Goal: Task Accomplishment & Management: Manage account settings

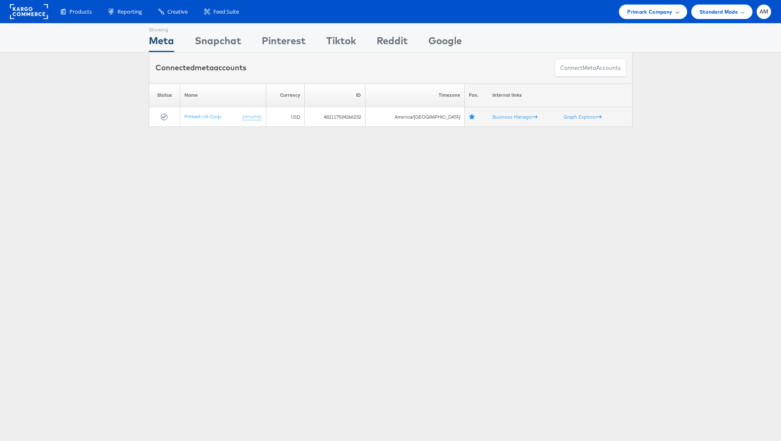
click at [635, 10] on span "Primark Company" at bounding box center [649, 11] width 45 height 9
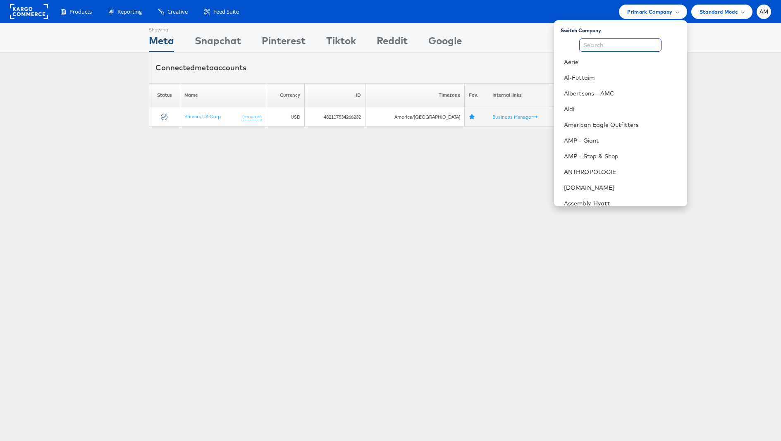
click at [614, 42] on input "text" at bounding box center [620, 44] width 82 height 13
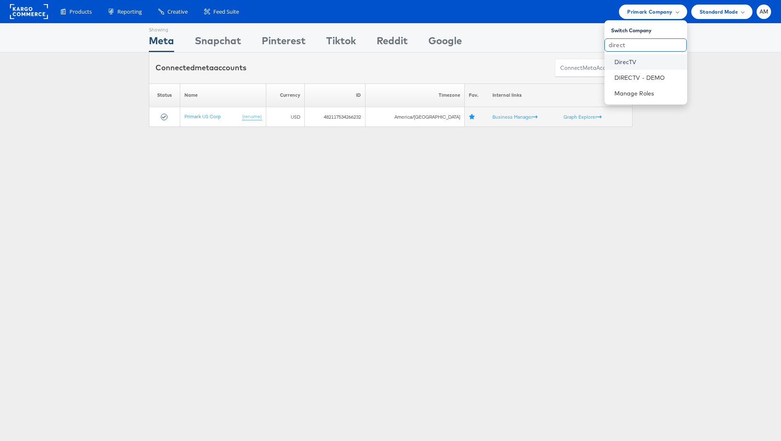
type input "direct"
click at [640, 64] on link "DirecTV" at bounding box center [647, 62] width 66 height 8
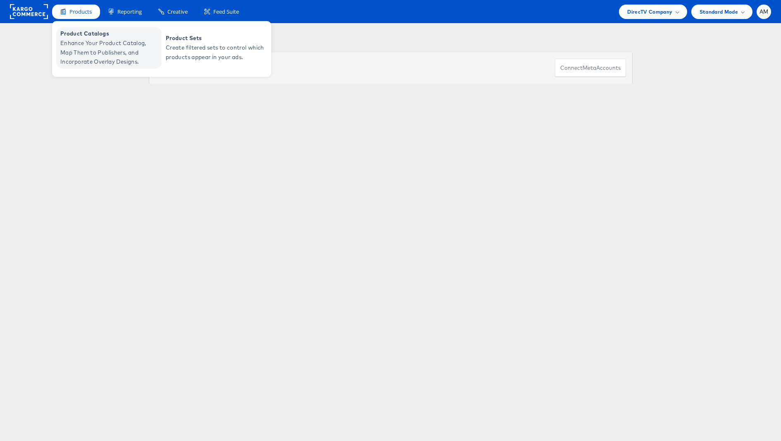
click at [88, 41] on span "Enhance Your Product Catalog, Map Them to Publishers, and Incorporate Overlay D…" at bounding box center [109, 52] width 99 height 28
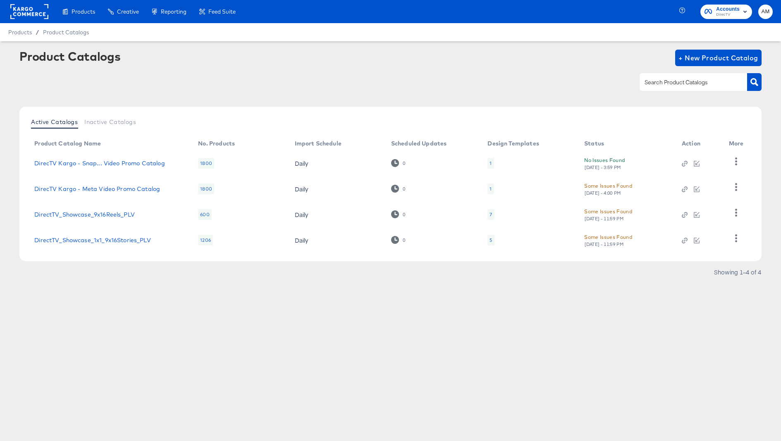
click at [40, 6] on rect at bounding box center [29, 11] width 38 height 15
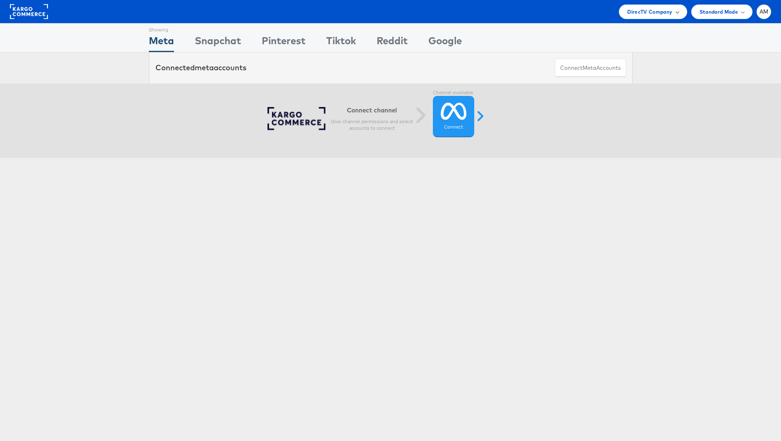
click at [623, 14] on div "DirecTV Company" at bounding box center [653, 12] width 68 height 14
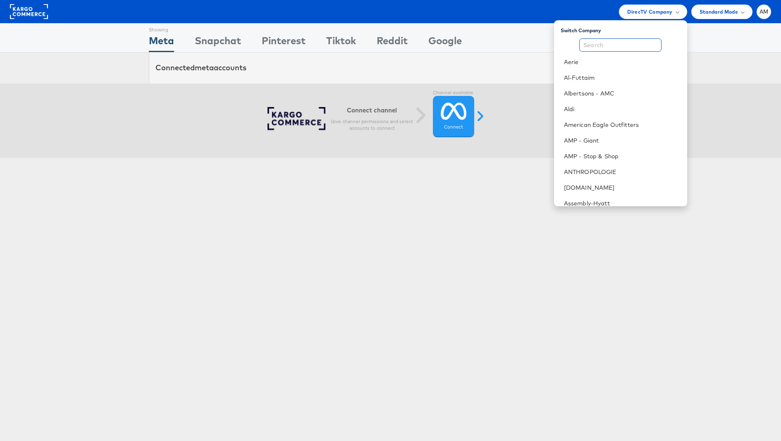
click at [621, 44] on input "text" at bounding box center [620, 44] width 82 height 13
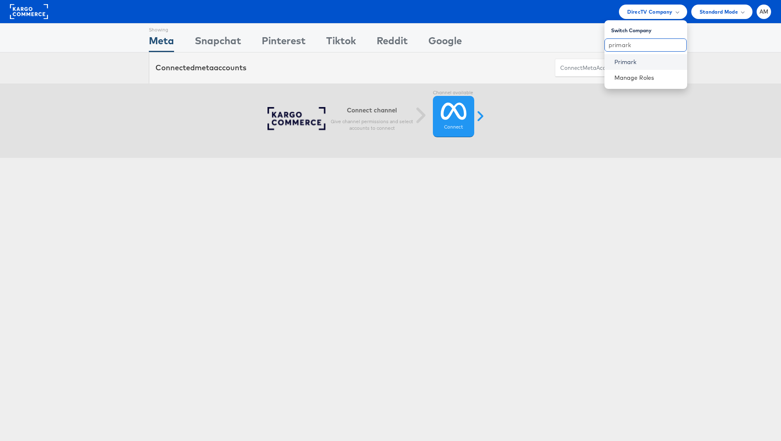
type input "primark"
click at [635, 62] on link "Primark" at bounding box center [647, 62] width 66 height 8
click at [27, 9] on rect at bounding box center [29, 11] width 38 height 15
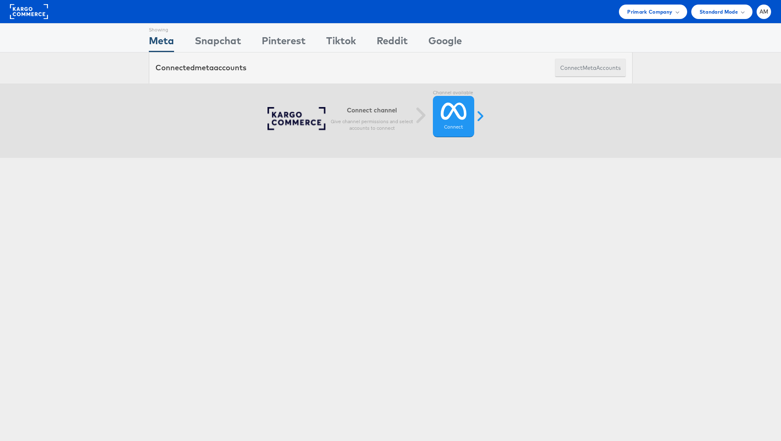
click at [569, 67] on button "Connect meta Accounts" at bounding box center [590, 68] width 71 height 19
click at [639, 9] on span "Primark Company" at bounding box center [649, 11] width 45 height 9
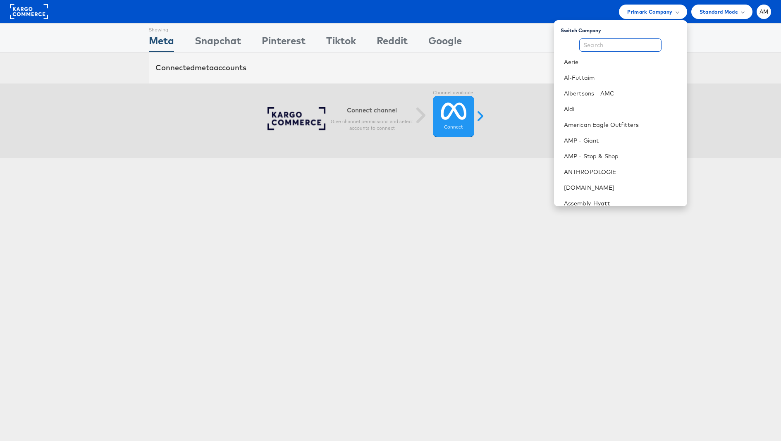
click at [606, 46] on input "text" at bounding box center [620, 44] width 82 height 13
click at [583, 107] on link "Aldi" at bounding box center [622, 109] width 117 height 8
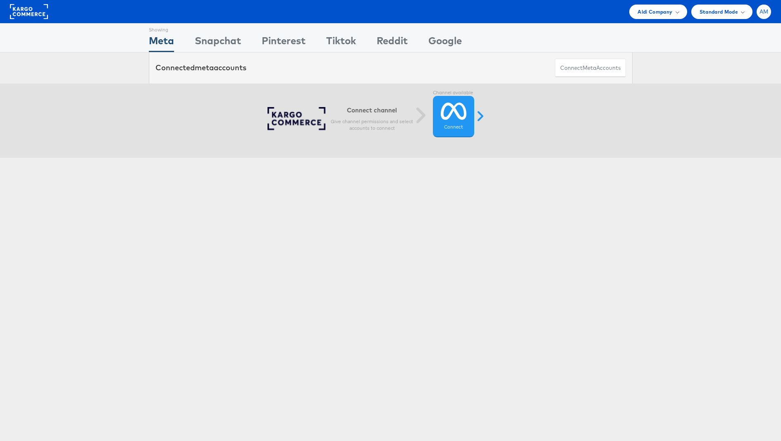
click at [764, 9] on span "AM" at bounding box center [764, 11] width 9 height 5
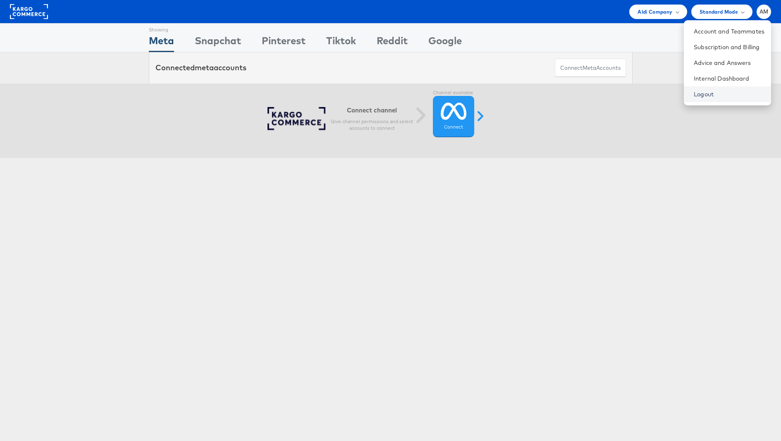
click at [707, 93] on link "Logout" at bounding box center [729, 94] width 71 height 8
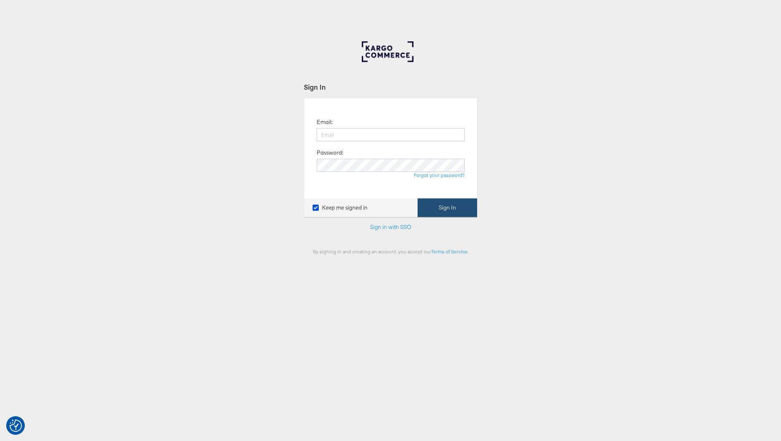
type input "[PERSON_NAME][EMAIL_ADDRESS][PERSON_NAME][DOMAIN_NAME]"
click at [431, 208] on button "Sign In" at bounding box center [448, 207] width 60 height 19
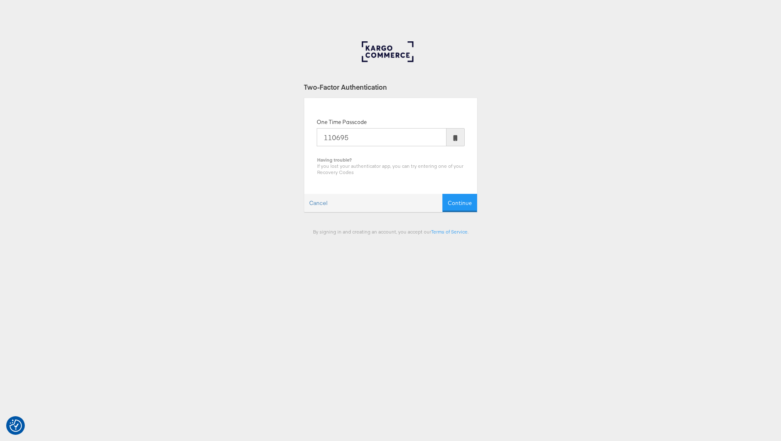
type input "110695"
click at [442, 194] on button "Continue" at bounding box center [459, 203] width 35 height 19
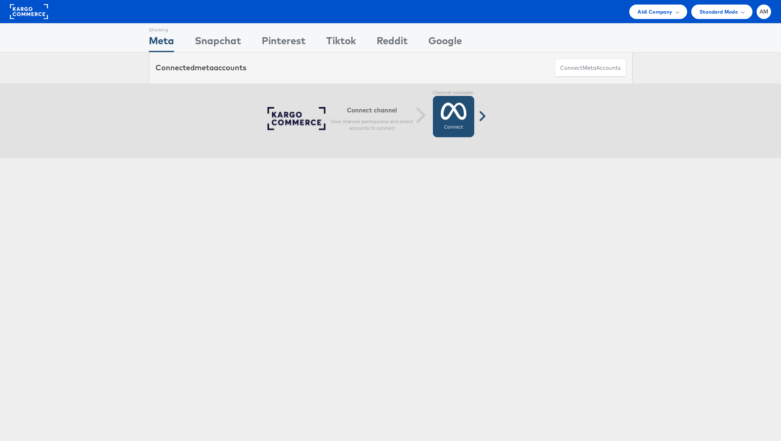
click at [449, 114] on icon at bounding box center [454, 111] width 26 height 21
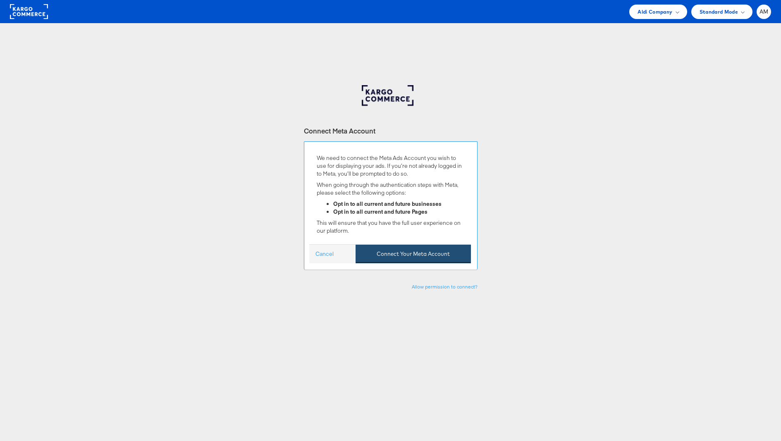
click at [410, 255] on button "Connect Your Meta Account" at bounding box center [413, 254] width 115 height 19
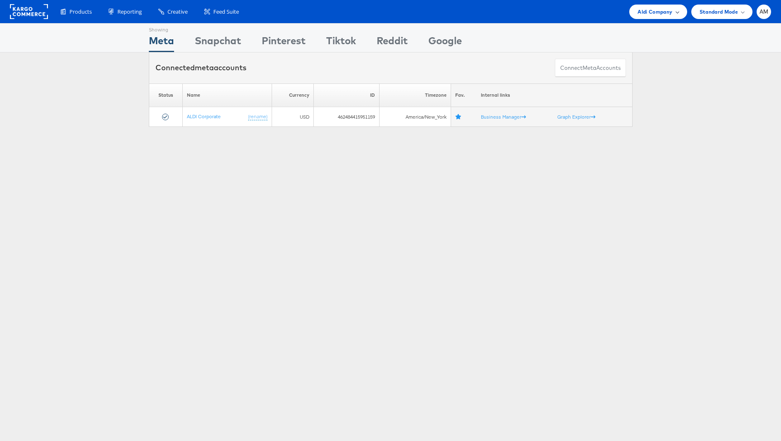
click at [645, 10] on span "Aldi Company" at bounding box center [655, 11] width 35 height 9
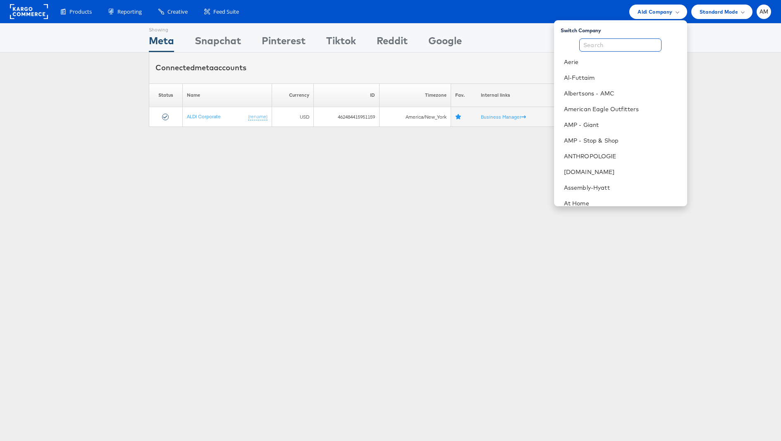
click at [621, 42] on input "text" at bounding box center [620, 44] width 82 height 13
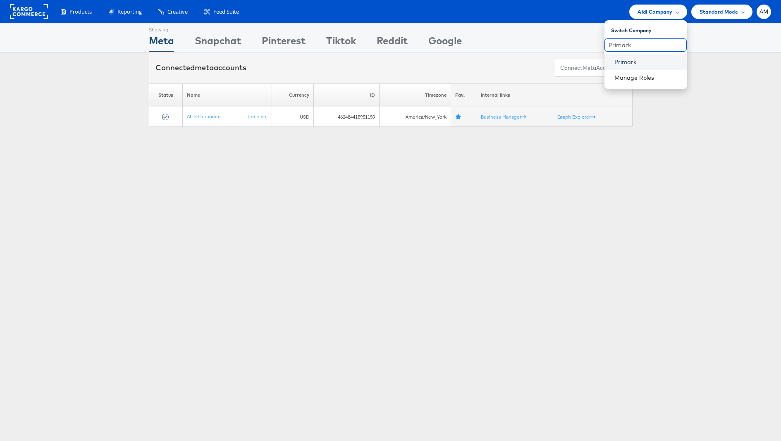
type input "Primark"
click at [619, 65] on link "Primark" at bounding box center [647, 62] width 66 height 8
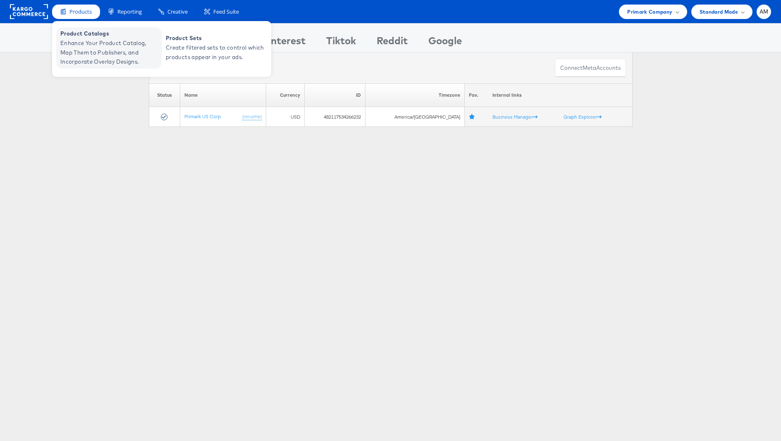
click at [109, 59] on span "Enhance Your Product Catalog, Map Them to Publishers, and Incorporate Overlay D…" at bounding box center [109, 52] width 99 height 28
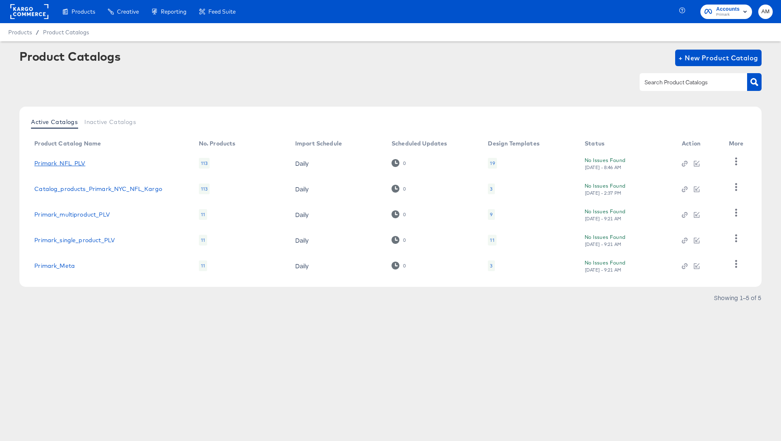
click at [62, 163] on link "Primark_NFL_PLV" at bounding box center [59, 163] width 51 height 7
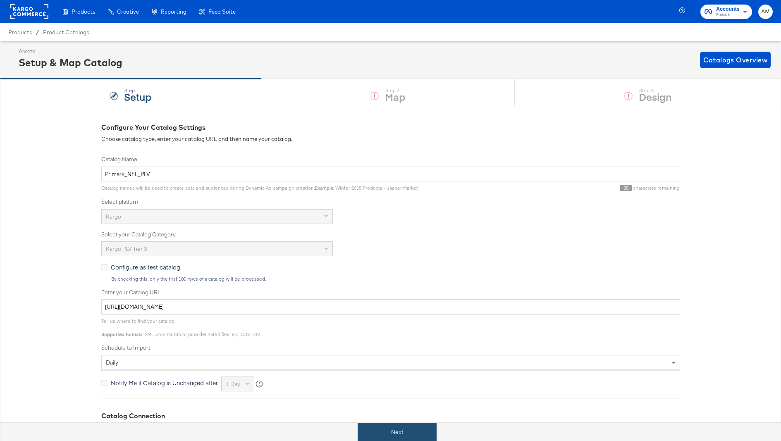
click at [399, 439] on button "Next" at bounding box center [397, 432] width 79 height 19
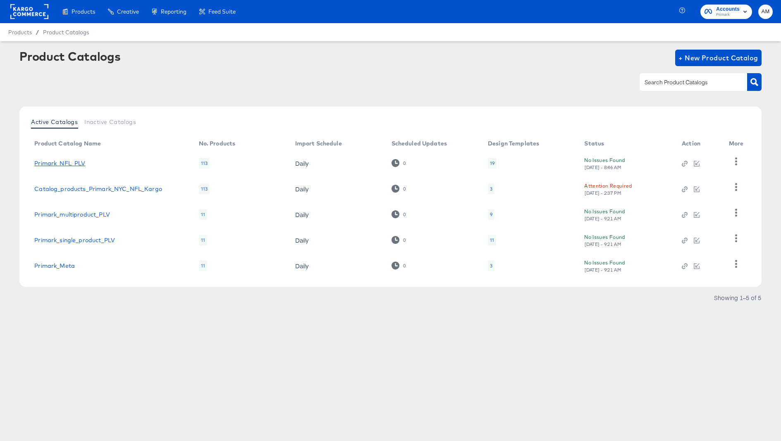
click at [82, 163] on link "Primark_NFL_PLV" at bounding box center [59, 163] width 51 height 7
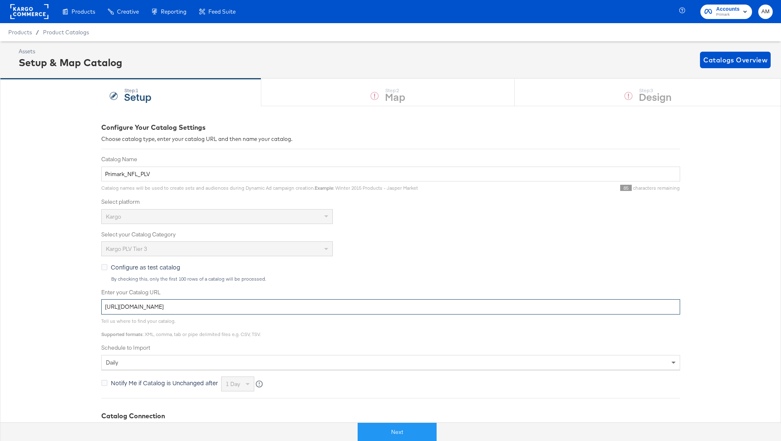
drag, startPoint x: 299, startPoint y: 309, endPoint x: 8, endPoint y: 285, distance: 292.0
click at [8, 285] on div "Configure Your Catalog Settings Choose catalog type, enter your catalog URL and…" at bounding box center [390, 319] width 781 height 426
click at [22, 32] on span "Products" at bounding box center [20, 32] width 24 height 7
click at [62, 34] on span "Product Catalogs" at bounding box center [66, 32] width 46 height 7
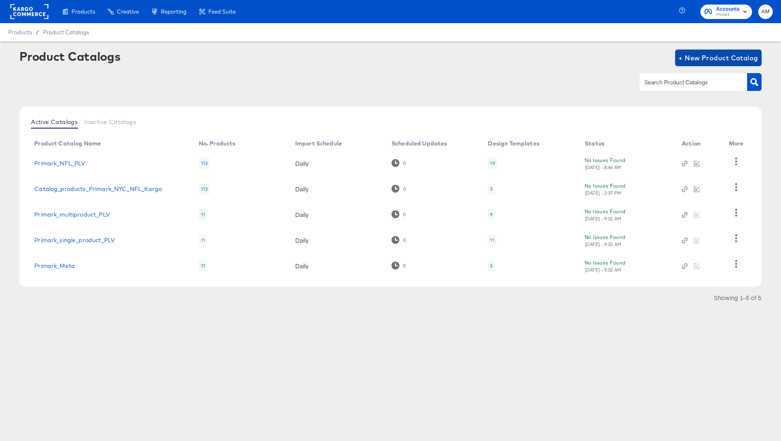
click at [694, 60] on span "+ New Product Catalog" at bounding box center [718, 58] width 80 height 12
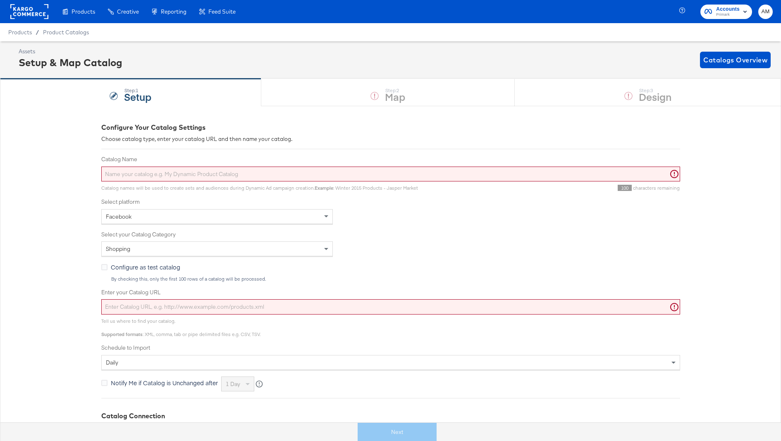
click at [171, 174] on input "Catalog Name" at bounding box center [390, 174] width 579 height 15
type input "test"
click at [160, 220] on div "Facebook" at bounding box center [217, 217] width 231 height 14
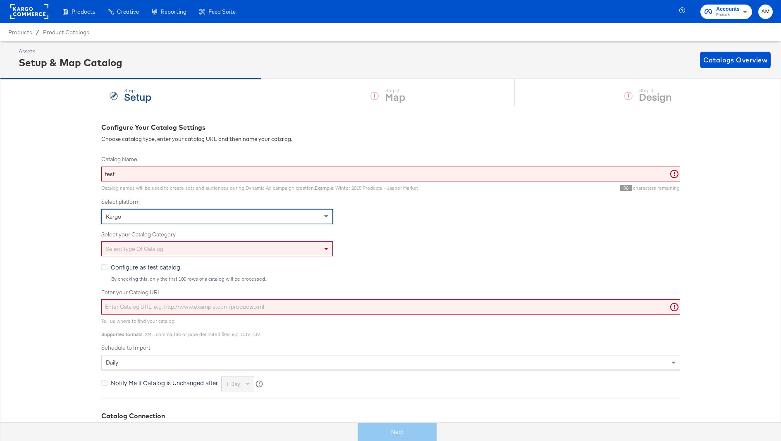
click at [149, 246] on div "Select type of catalog" at bounding box center [217, 249] width 231 height 14
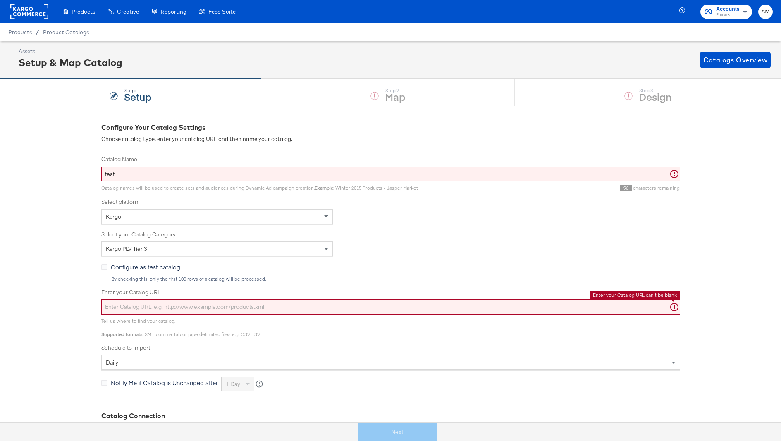
click at [156, 306] on input "Enter your Catalog URL" at bounding box center [390, 306] width 579 height 15
paste input "https://ace.stitcherads.com/exports/1449/universal/none/universal/export.tsv.gz"
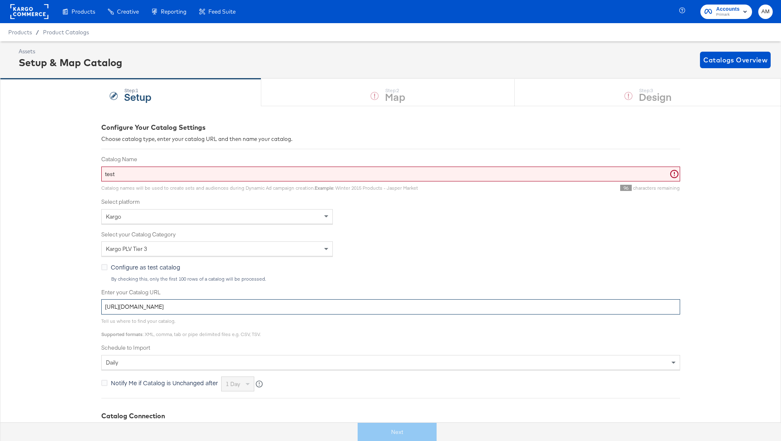
type input "https://ace.stitcherads.com/exports/1449/universal/none/universal/export.tsv.gz"
click at [385, 428] on div "Next" at bounding box center [396, 432] width 793 height 19
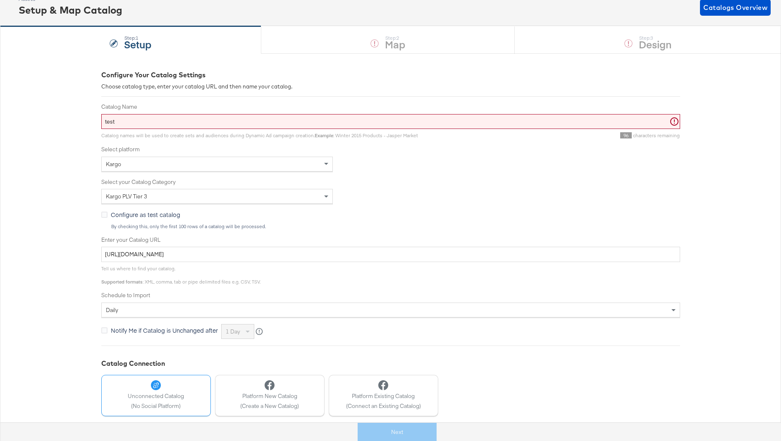
scroll to position [85, 0]
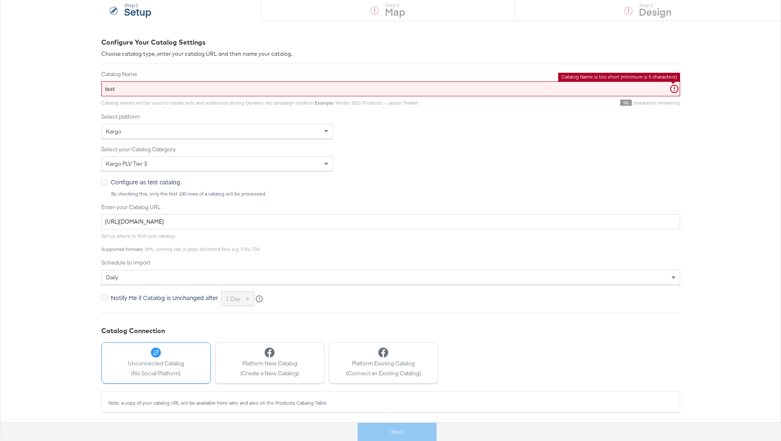
click at [135, 92] on input "test" at bounding box center [390, 88] width 579 height 15
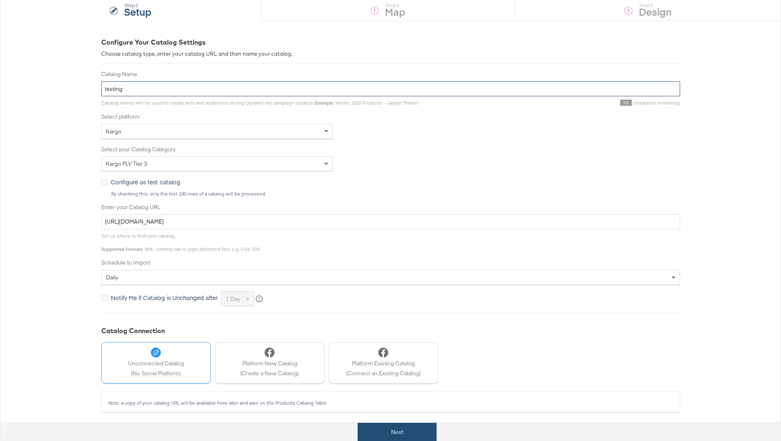
type input "testing"
click at [387, 433] on button "Next" at bounding box center [397, 432] width 79 height 19
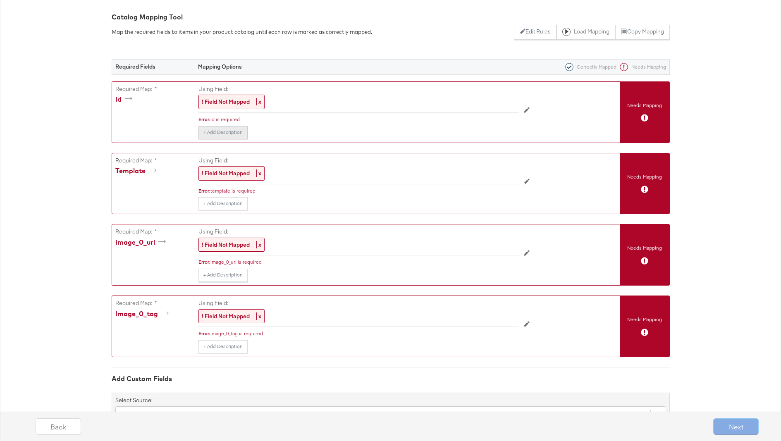
scroll to position [110, 0]
click at [220, 105] on strong "! Field Not Mapped" at bounding box center [226, 101] width 48 height 7
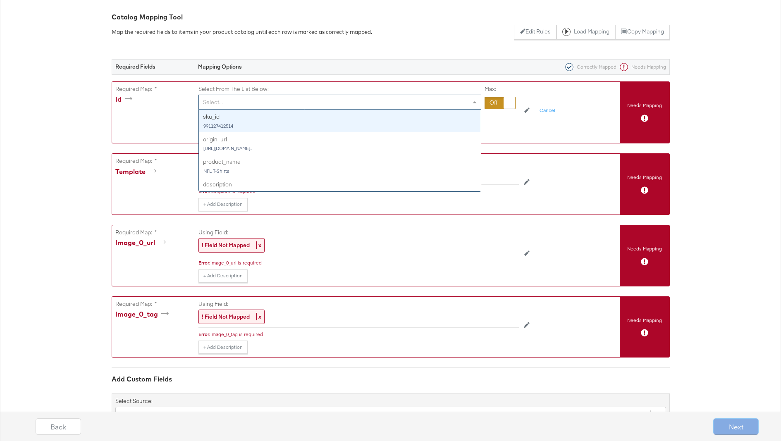
click at [239, 103] on div "Select..." at bounding box center [340, 102] width 282 height 14
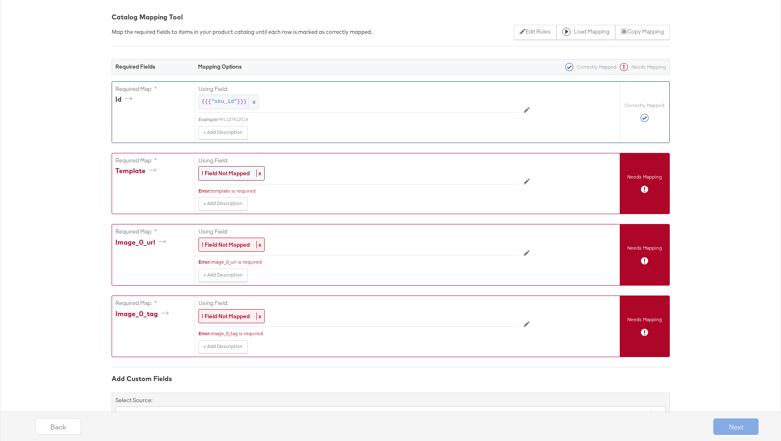
click at [205, 179] on div "! Field Not Mapped x" at bounding box center [231, 173] width 66 height 14
click at [230, 176] on div "Select..." at bounding box center [340, 174] width 282 height 14
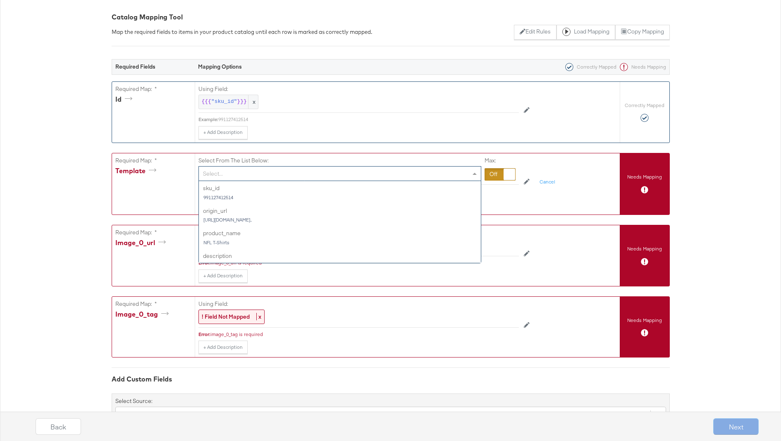
scroll to position [0, 0]
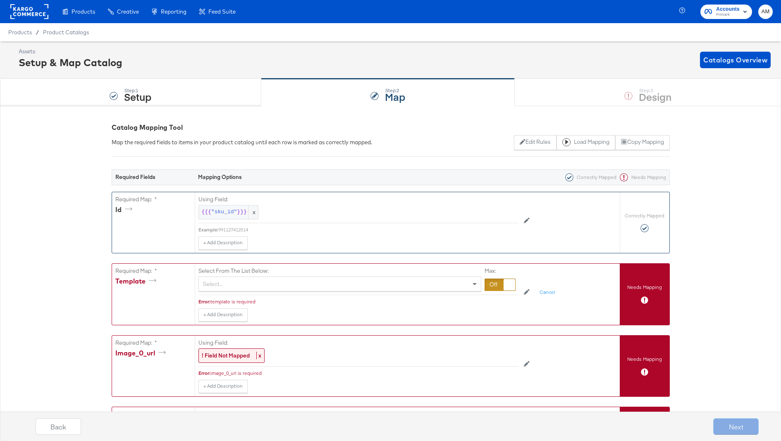
click at [173, 199] on label "Required Map: *" at bounding box center [153, 200] width 76 height 8
click at [492, 283] on div at bounding box center [500, 285] width 31 height 12
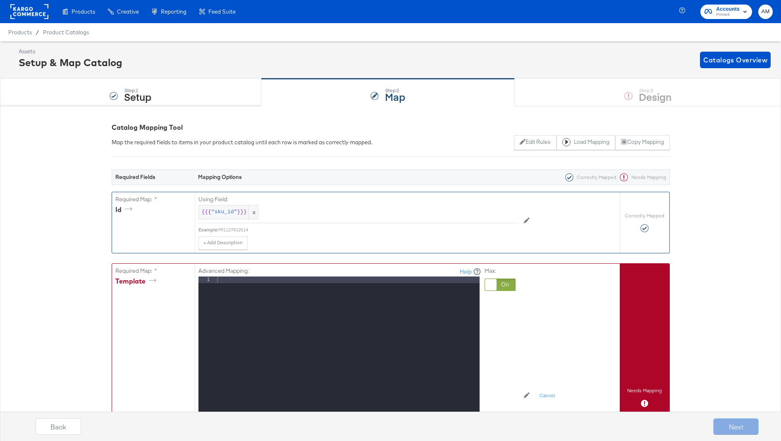
click at [257, 278] on div at bounding box center [347, 387] width 264 height 220
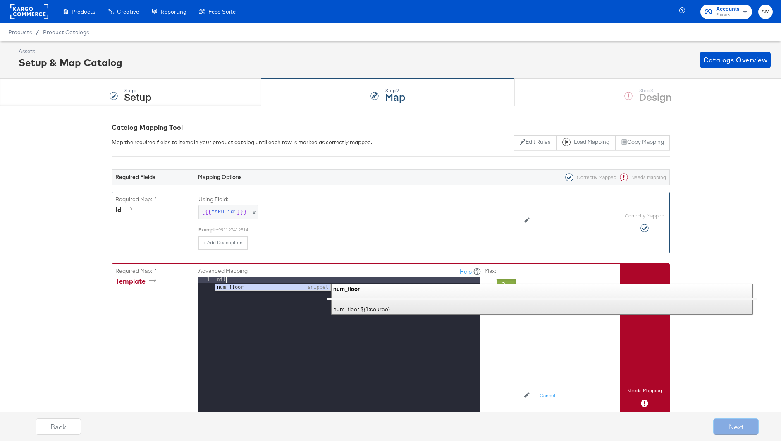
click at [532, 339] on div "Advanced Mapping: Help 1 nfl XXXXXXXXXXXXXXXXXXXXXXXXXXXXXXXXXXXXXXXXXXXXXXXXXX…" at bounding box center [379, 396] width 362 height 265
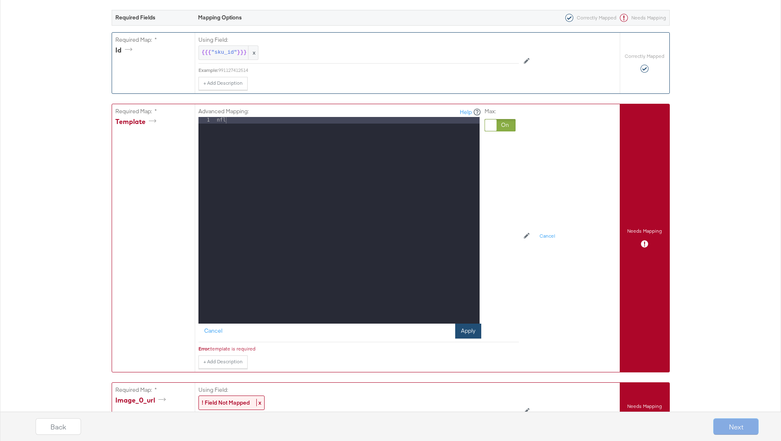
click at [473, 333] on button "Apply" at bounding box center [468, 331] width 26 height 15
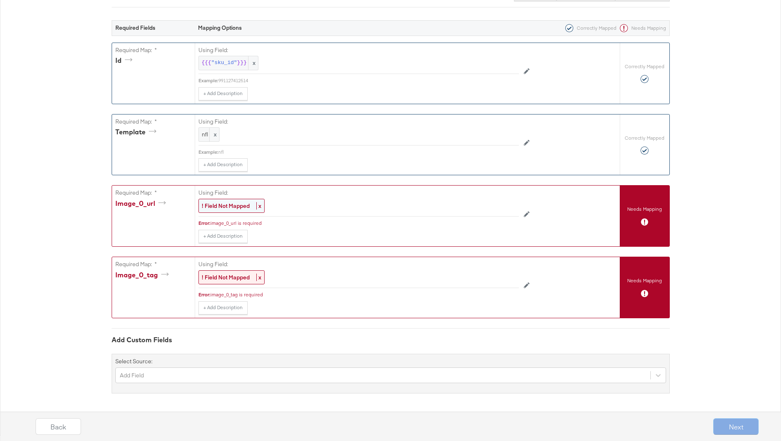
click at [231, 212] on div "! Field Not Mapped x" at bounding box center [231, 206] width 66 height 14
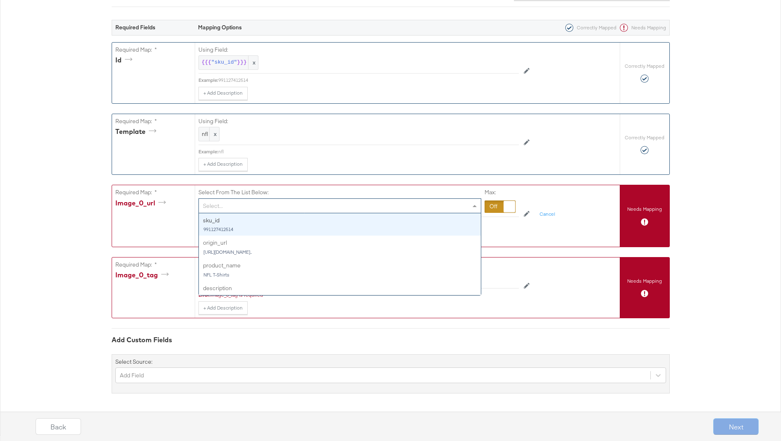
click at [230, 205] on div "Select..." at bounding box center [340, 206] width 282 height 14
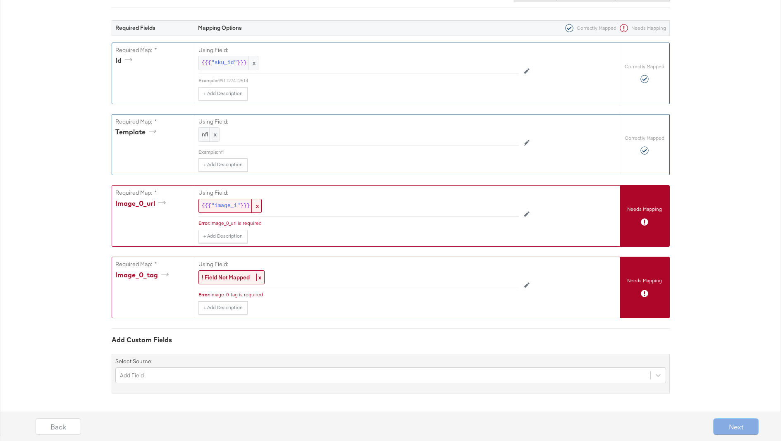
scroll to position [149, 0]
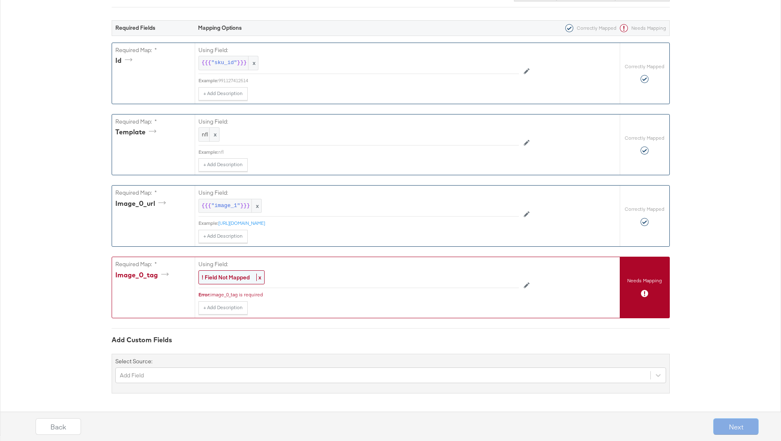
click at [230, 275] on strong "! Field Not Mapped" at bounding box center [226, 277] width 48 height 7
click at [231, 277] on div "Select..." at bounding box center [340, 277] width 282 height 14
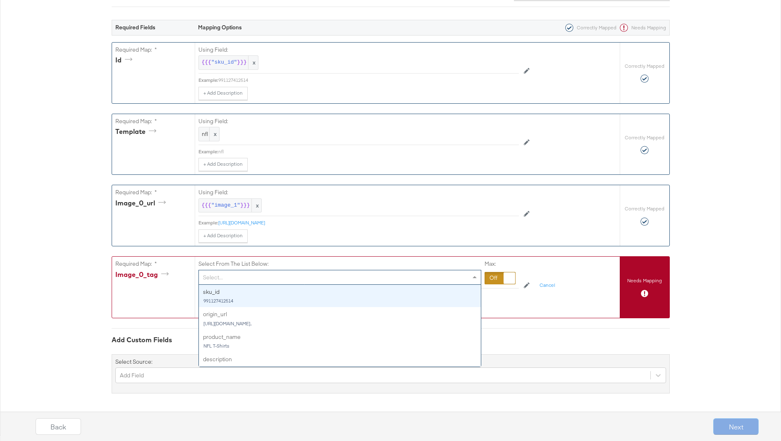
click at [489, 277] on div at bounding box center [500, 278] width 31 height 12
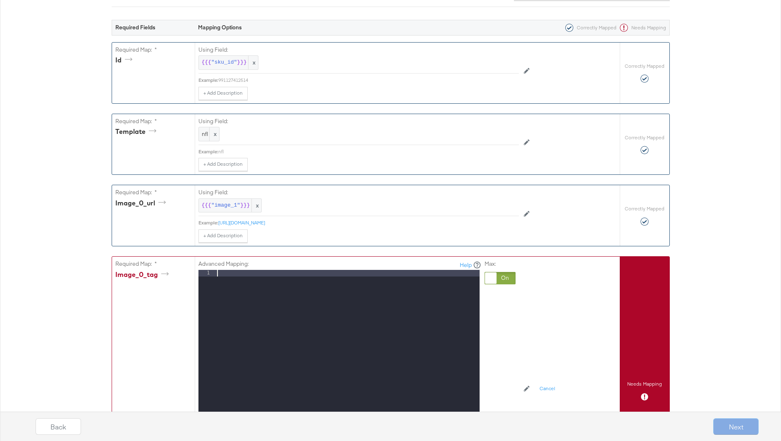
click at [262, 277] on div at bounding box center [347, 380] width 264 height 220
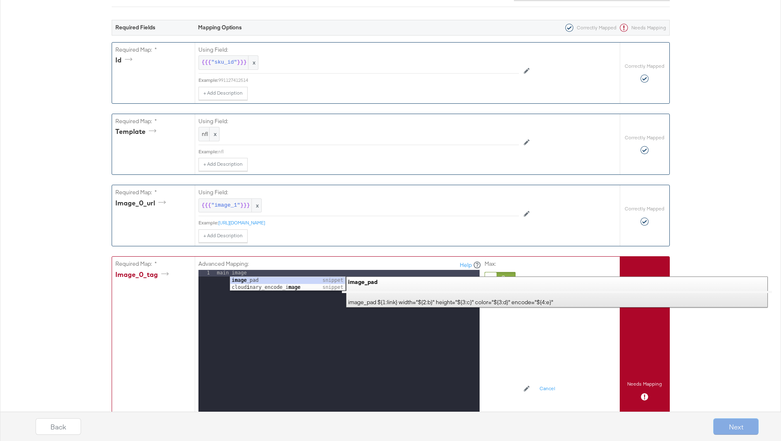
click at [517, 344] on div "Advanced Mapping: Help 1 main image XXXXXXXXXXXXXXXXXXXXXXXXXXXXXXXXXXXXXXXXXXX…" at bounding box center [358, 376] width 320 height 239
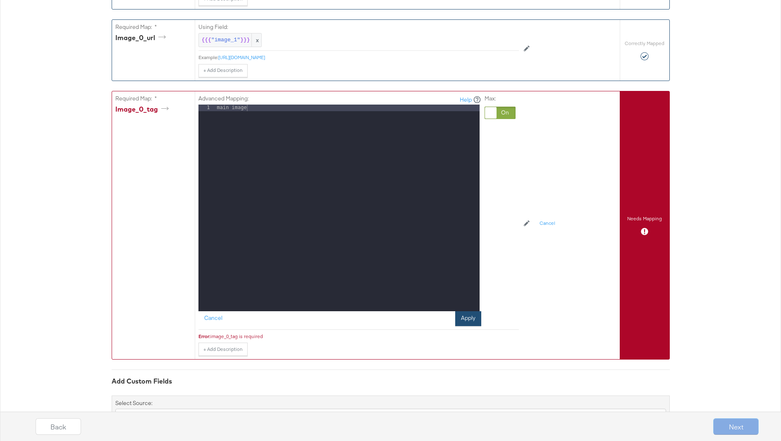
click at [466, 321] on button "Apply" at bounding box center [468, 318] width 26 height 15
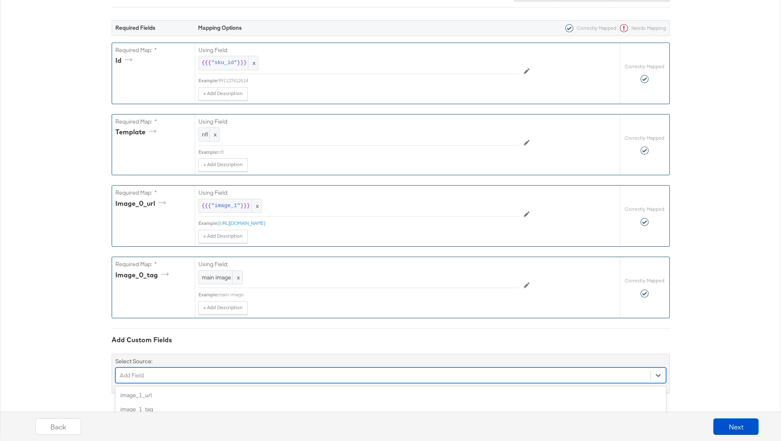
click at [175, 376] on div "option image_3_url focused, 5 of 49. 49 results available. Use Up and Down to c…" at bounding box center [390, 376] width 551 height 16
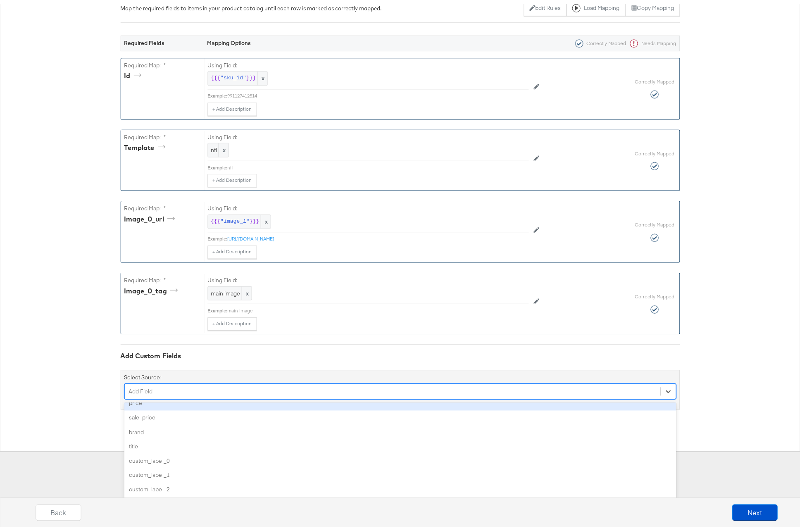
scroll to position [129, 0]
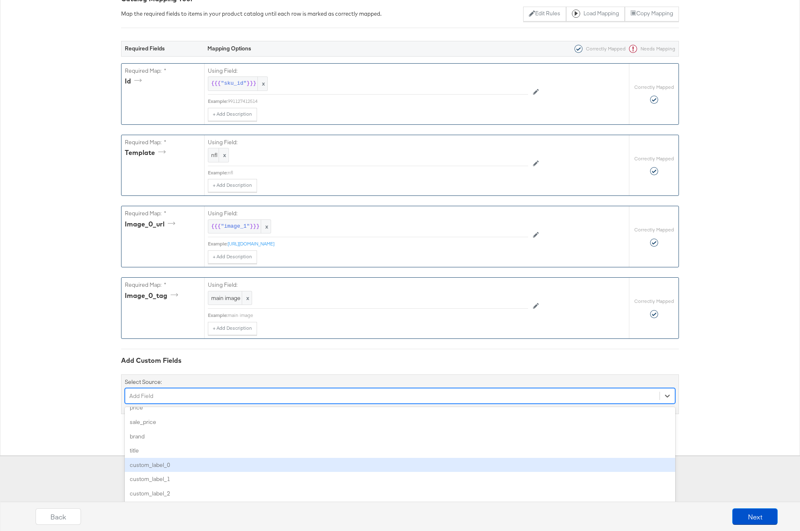
click at [693, 419] on div "{"id":"{{{\"sku_id\"}}}","template":"nfl","image_0_url":"{{{\"image_1\"}}}","im…" at bounding box center [400, 216] width 800 height 478
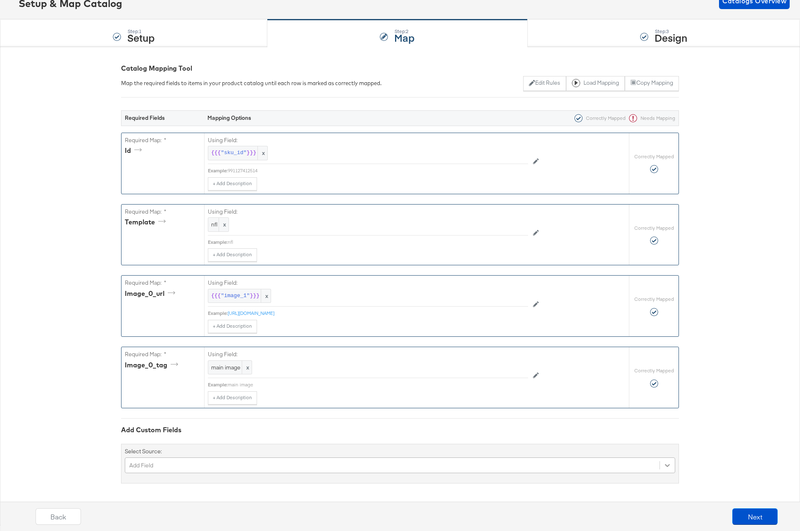
click at [668, 441] on div "Add Field" at bounding box center [400, 466] width 551 height 16
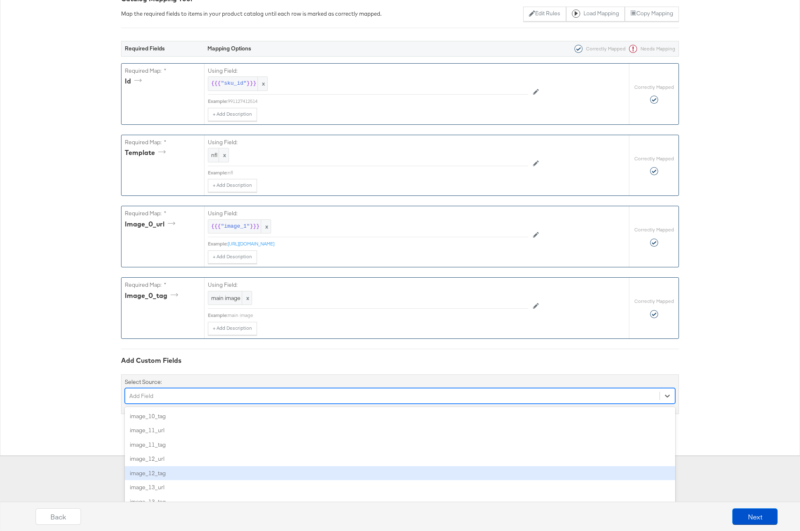
scroll to position [580, 0]
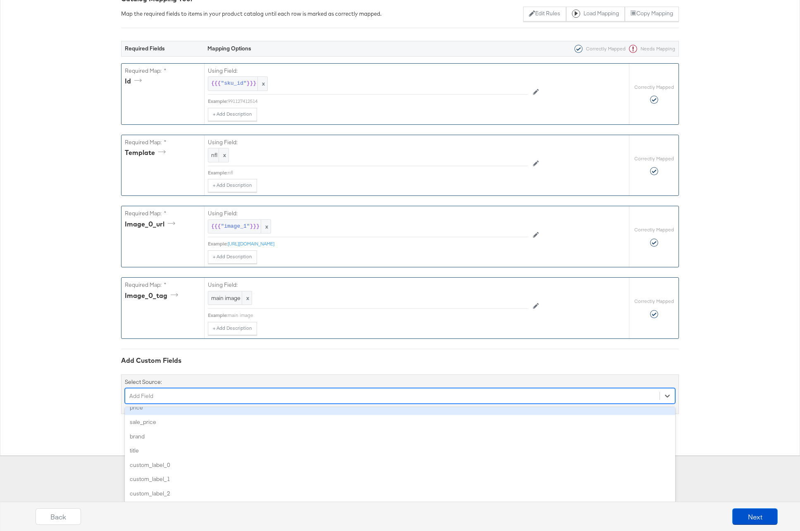
click at [156, 393] on div "Required Fields Mapping Options Correctly Mapped Needs Mapping Required Map: * …" at bounding box center [400, 221] width 558 height 387
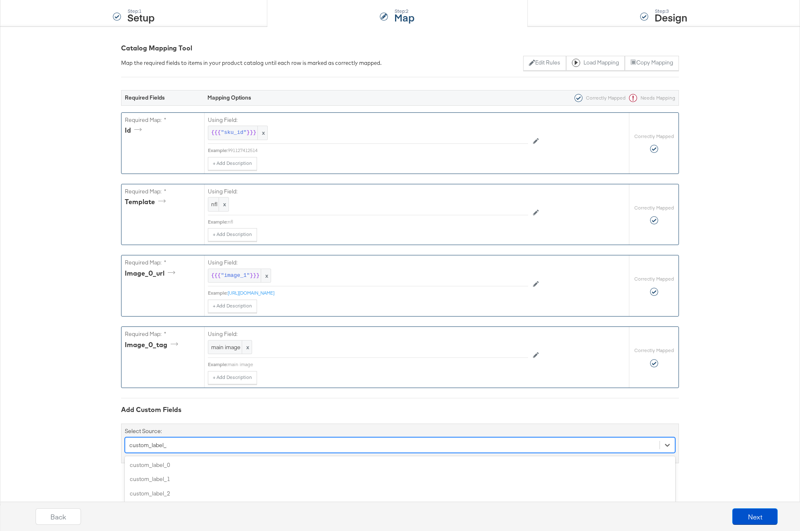
scroll to position [59, 0]
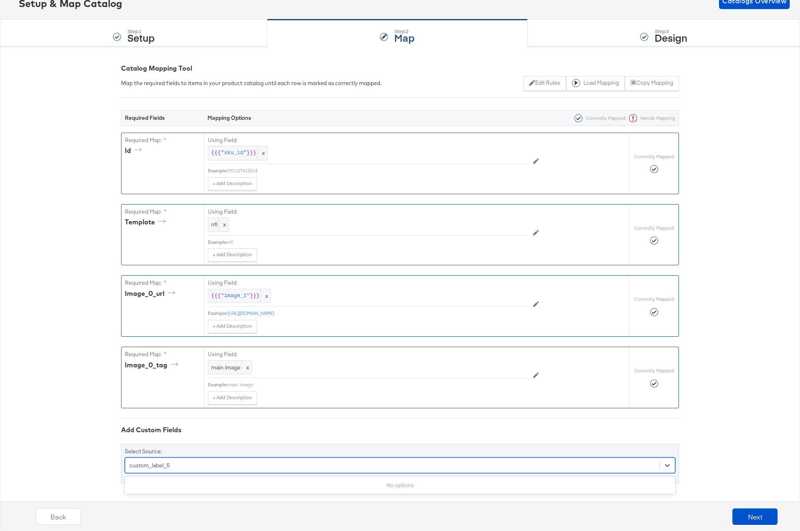
type input "custom_label_"
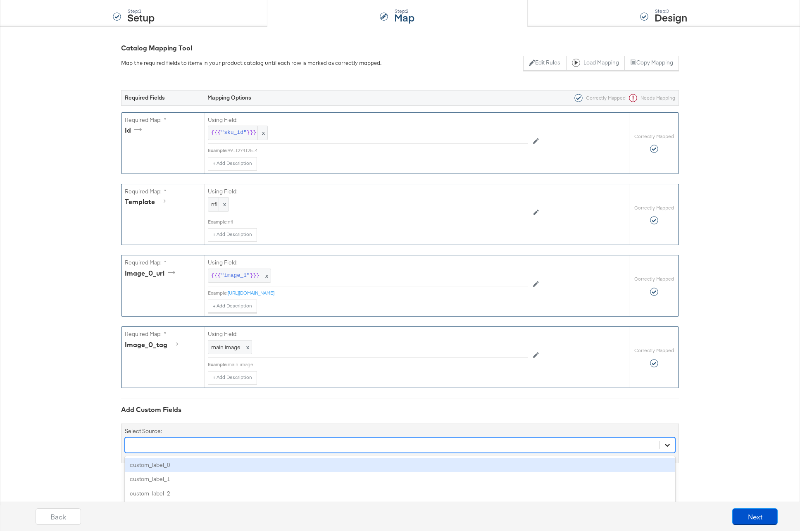
click at [668, 441] on div "Select Source: option custom_label_0 focused, 45 of 49. 5 results available for…" at bounding box center [400, 444] width 558 height 40
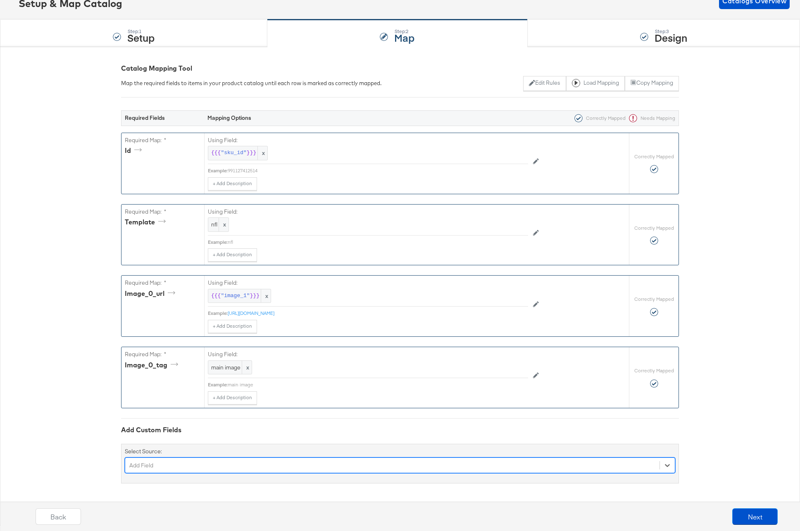
click at [204, 441] on div "Select is focused ,type to refine list, press Down to open the menu, Add Field" at bounding box center [400, 466] width 551 height 16
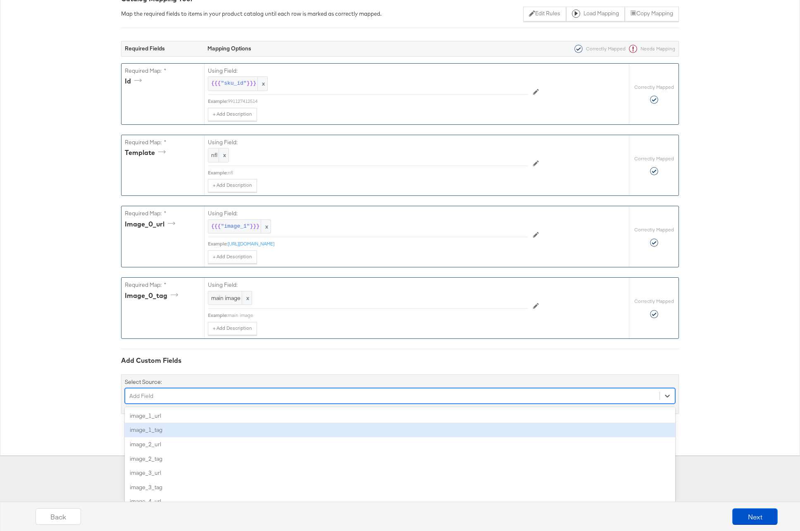
click at [102, 425] on div "{"id":"{{{\"sku_id\"}}}","template":"nfl","image_0_url":"{{{\"image_1\"}}}","im…" at bounding box center [400, 216] width 800 height 478
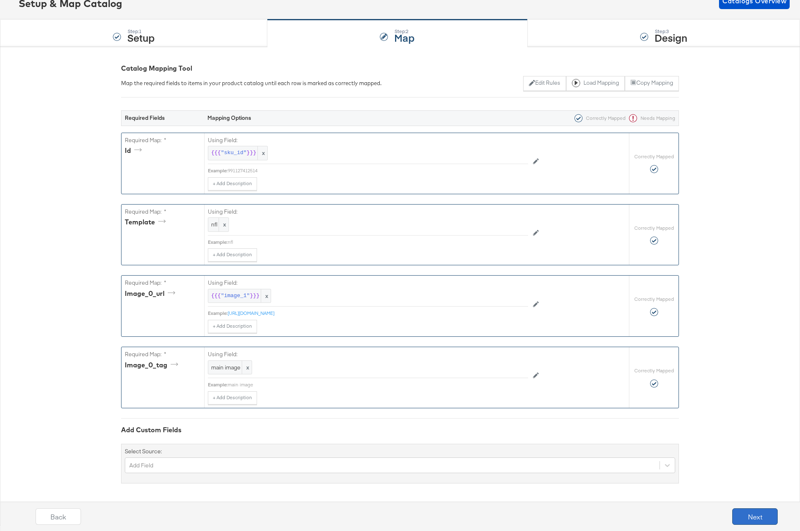
click at [753, 441] on button "Next" at bounding box center [755, 517] width 45 height 17
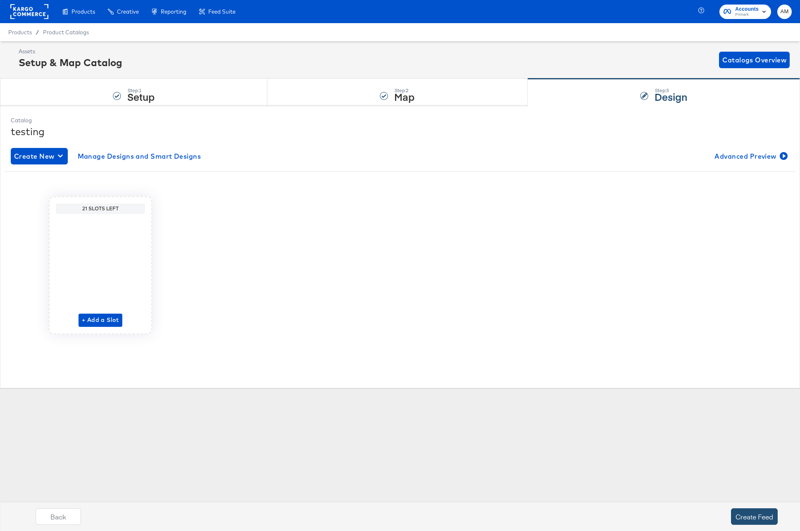
scroll to position [0, 0]
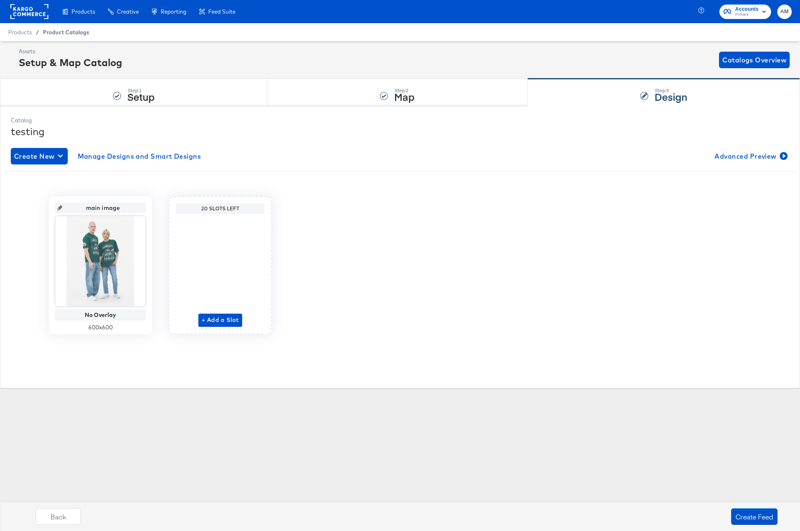
click at [50, 29] on span "Product Catalogs" at bounding box center [66, 32] width 46 height 7
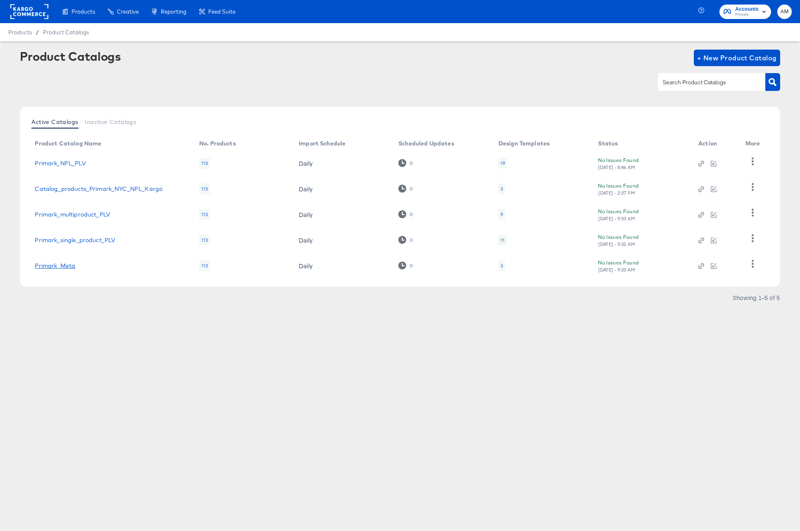
click at [62, 268] on link "Primark_Meta" at bounding box center [55, 266] width 41 height 7
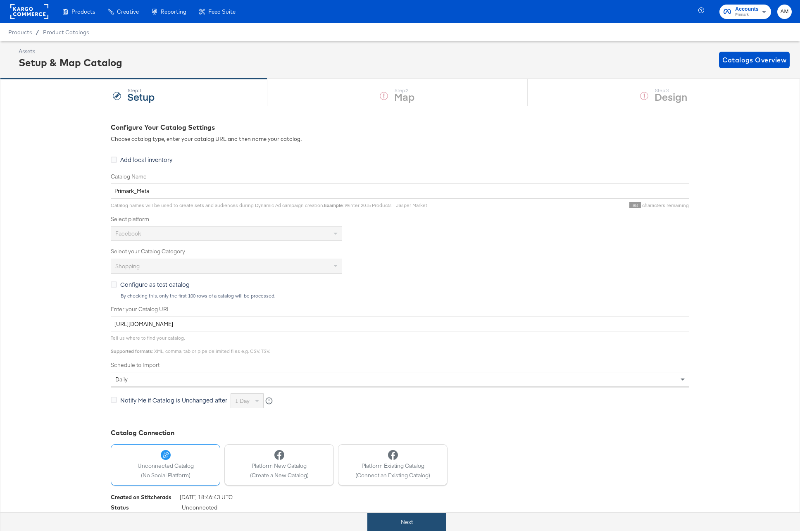
click at [414, 441] on button "Next" at bounding box center [407, 522] width 79 height 19
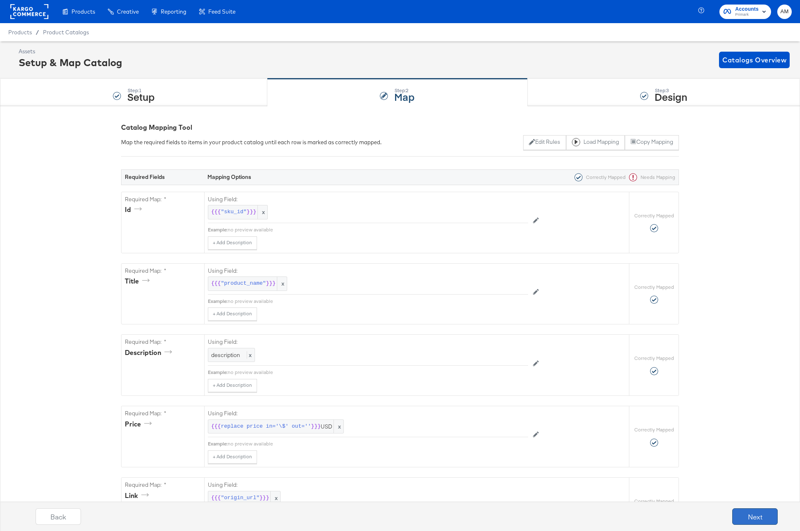
click at [749, 441] on button "Next" at bounding box center [755, 517] width 45 height 17
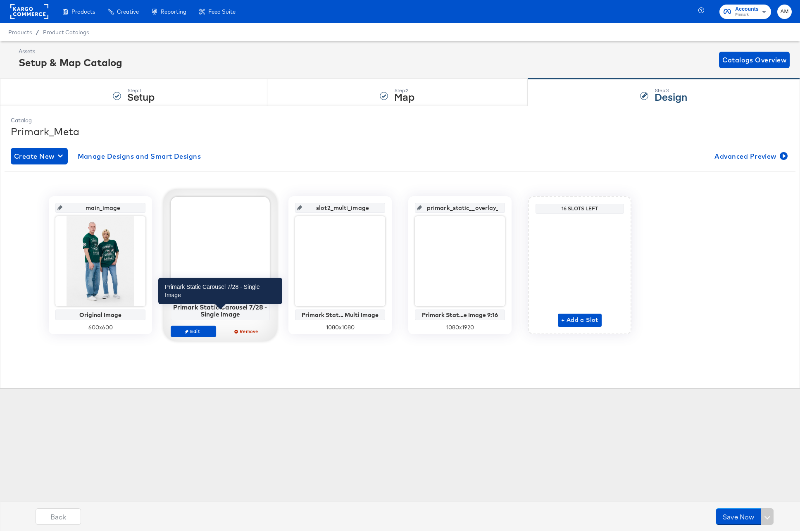
drag, startPoint x: 248, startPoint y: 316, endPoint x: 197, endPoint y: 312, distance: 51.5
click at [197, 312] on div "Primark Static Carousel 7/28 - Single Image" at bounding box center [220, 310] width 95 height 14
drag, startPoint x: 174, startPoint y: 310, endPoint x: 250, endPoint y: 318, distance: 76.0
click at [250, 318] on div "Primark Static Carousel 7/28 - Single Image" at bounding box center [220, 310] width 95 height 14
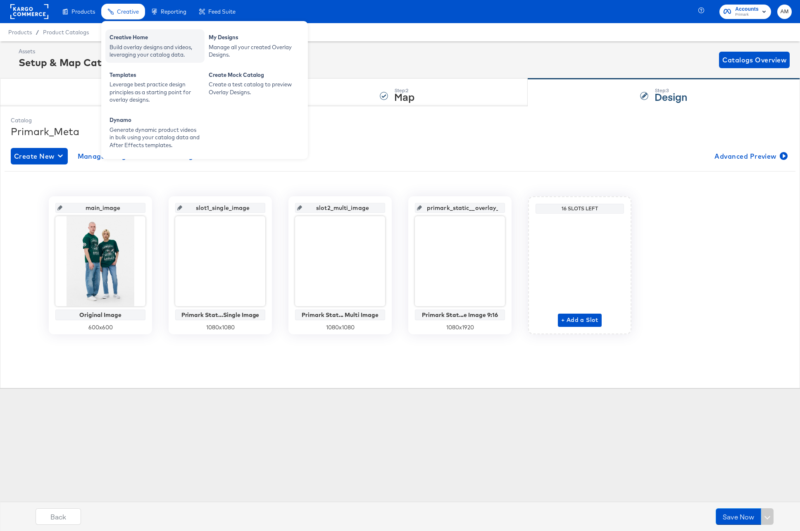
click at [144, 48] on div "Build overlay designs and videos, leveraging your catalog data." at bounding box center [155, 50] width 91 height 15
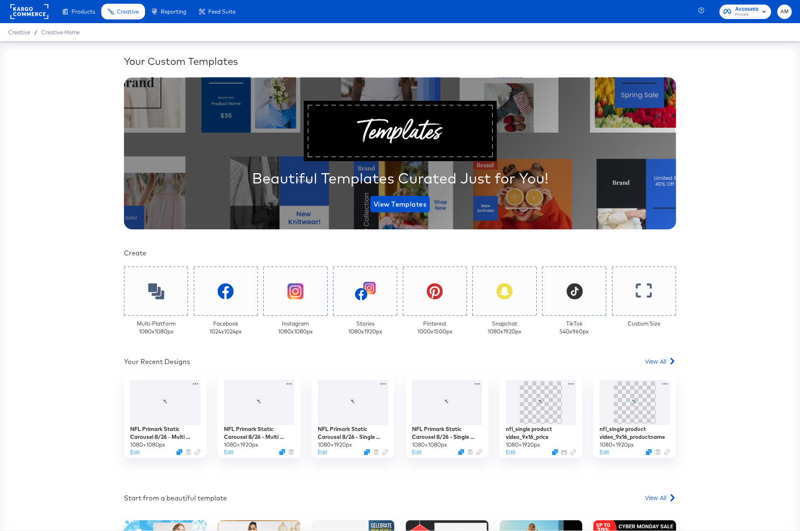
scroll to position [118, 0]
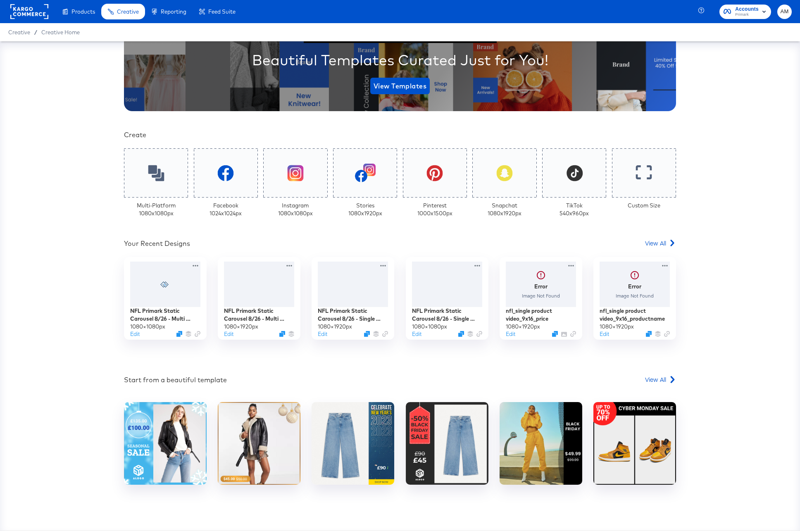
click at [647, 239] on div "Your Custom Templates Beautiful Templates Curated Just for You! View Templates …" at bounding box center [400, 233] width 552 height 595
click at [649, 242] on span "View All" at bounding box center [655, 243] width 21 height 8
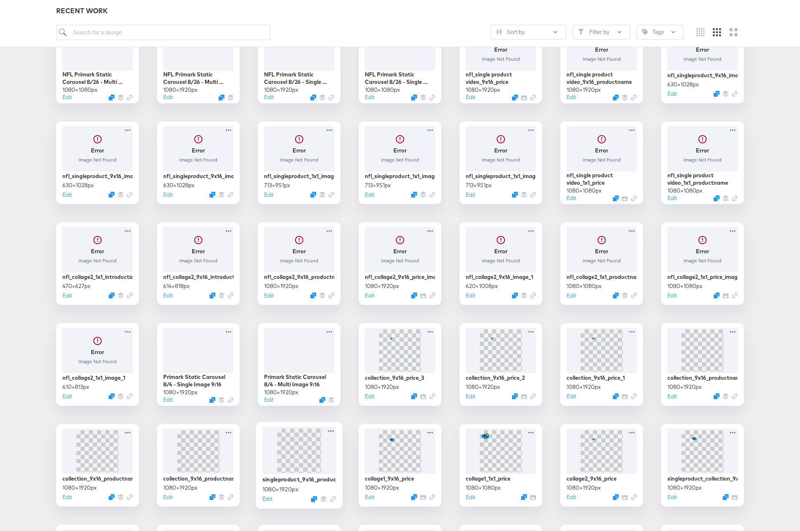
scroll to position [202, 0]
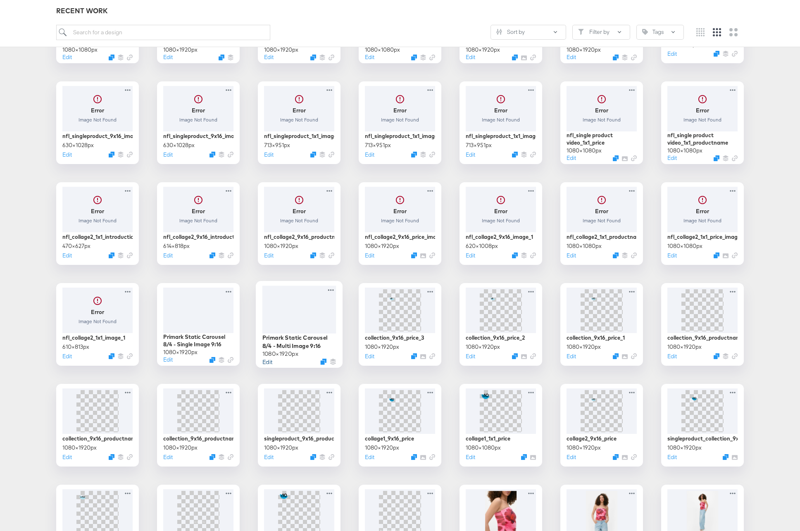
click at [267, 361] on button "Edit" at bounding box center [268, 362] width 10 height 8
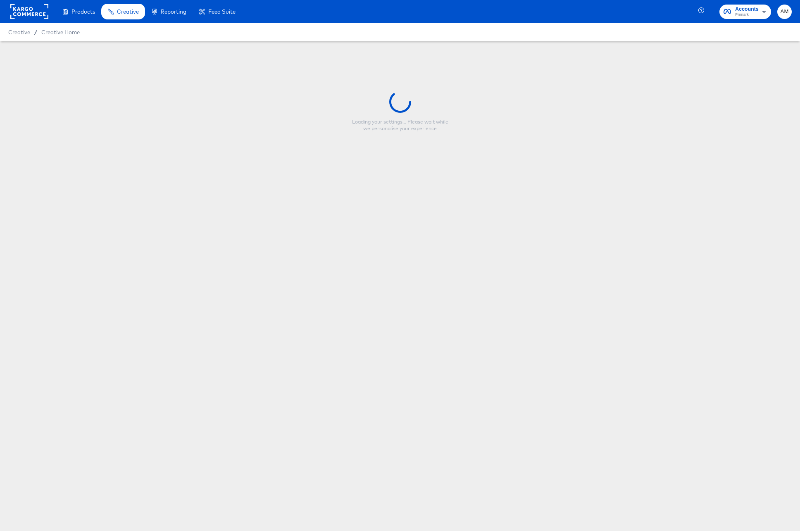
type input "Primark Static Carousel 8/4 - Multi Image 9:16"
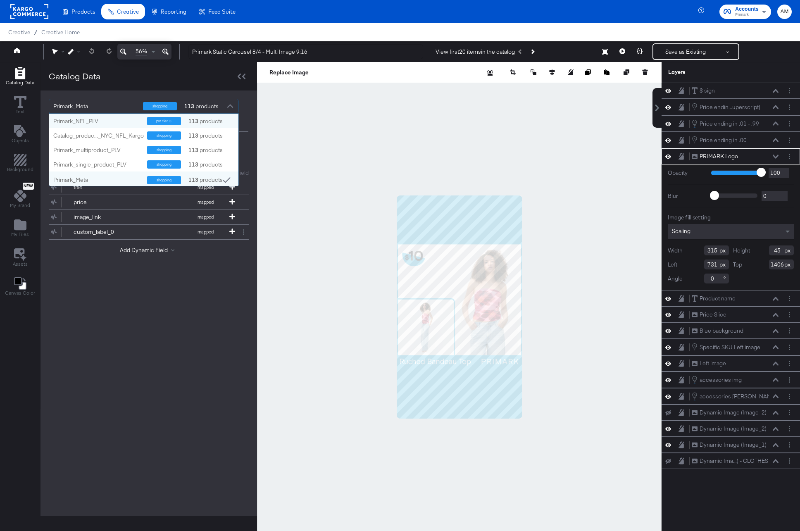
click at [229, 105] on div at bounding box center [230, 107] width 12 height 14
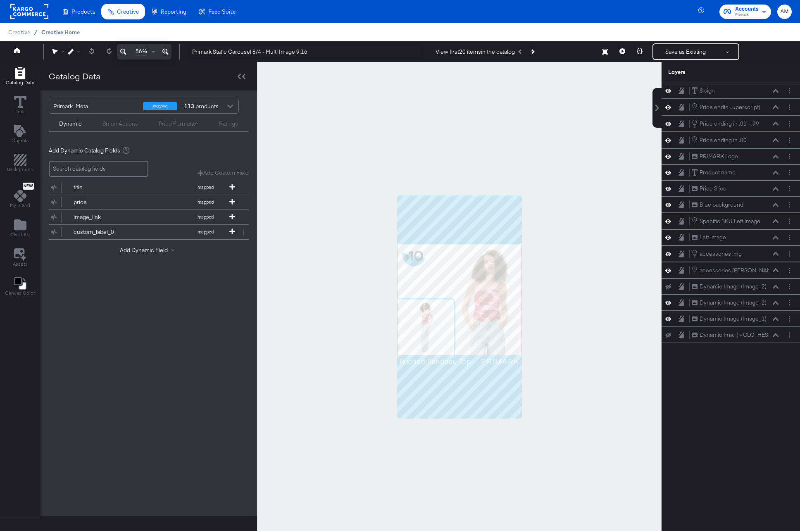
click at [74, 30] on span "Creative Home" at bounding box center [60, 32] width 38 height 7
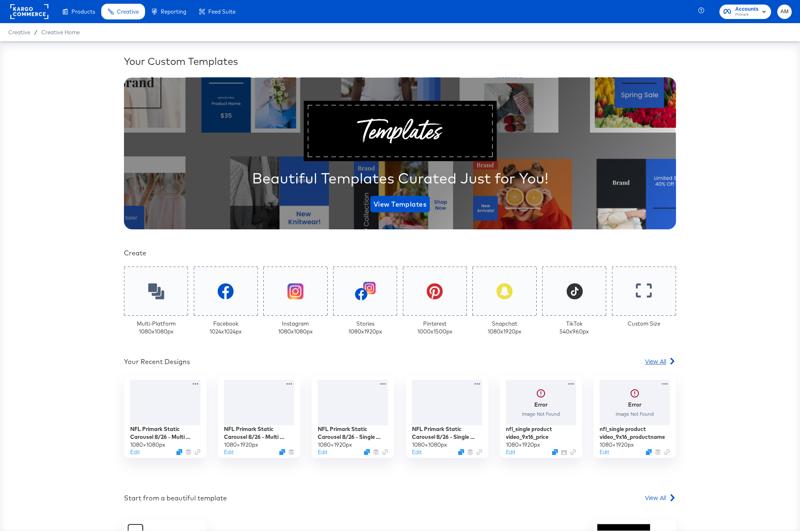
click at [662, 361] on span "View All" at bounding box center [655, 361] width 21 height 8
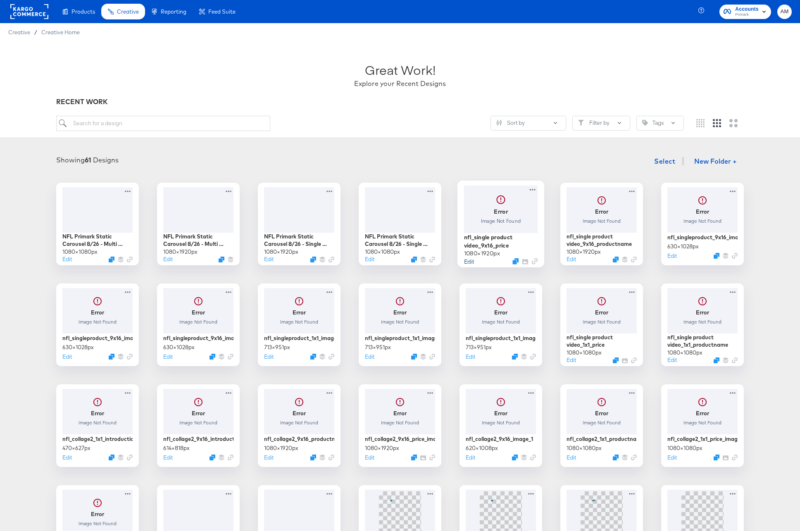
click at [469, 260] on button "Edit" at bounding box center [469, 261] width 10 height 8
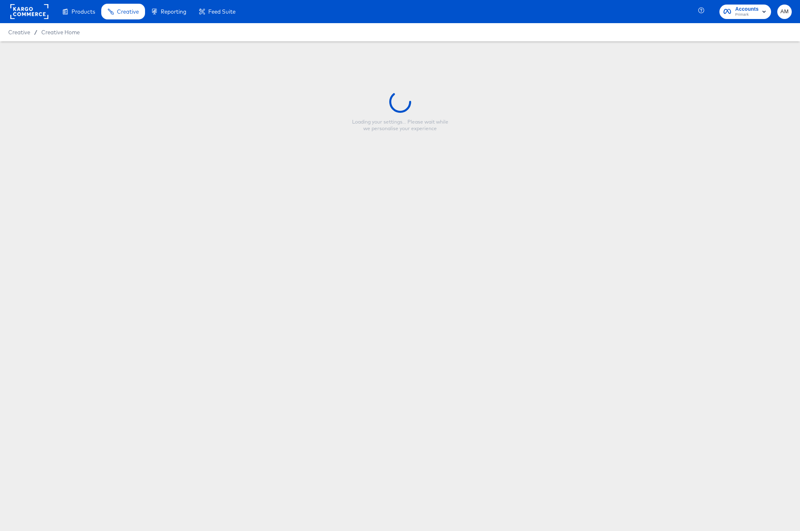
type input "nfl_single product video_9x16_price"
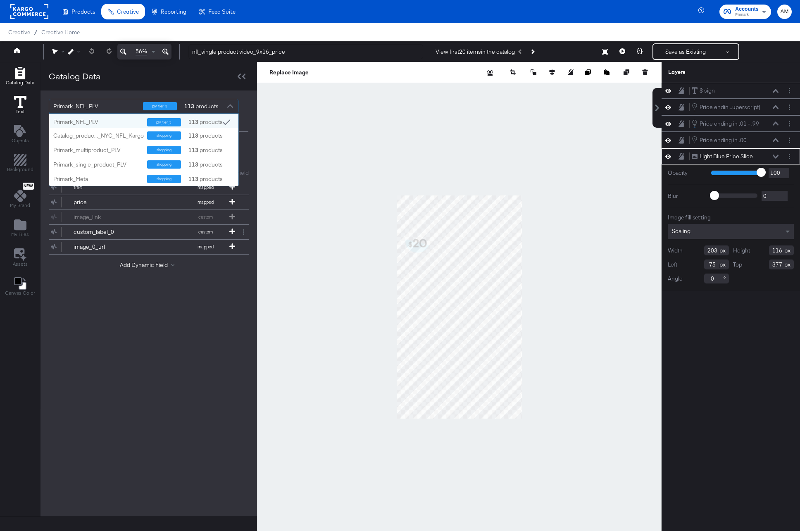
scroll to position [72, 189]
drag, startPoint x: 97, startPoint y: 108, endPoint x: 27, endPoint y: 107, distance: 70.3
click at [27, 107] on div "Catalog Data Text Objects Background New My Brand My Files Assets Canvas Color …" at bounding box center [128, 307] width 257 height 490
drag, startPoint x: 103, startPoint y: 107, endPoint x: 62, endPoint y: 106, distance: 40.9
click at [62, 106] on div "Primark_NFL_PLV" at bounding box center [95, 106] width 84 height 14
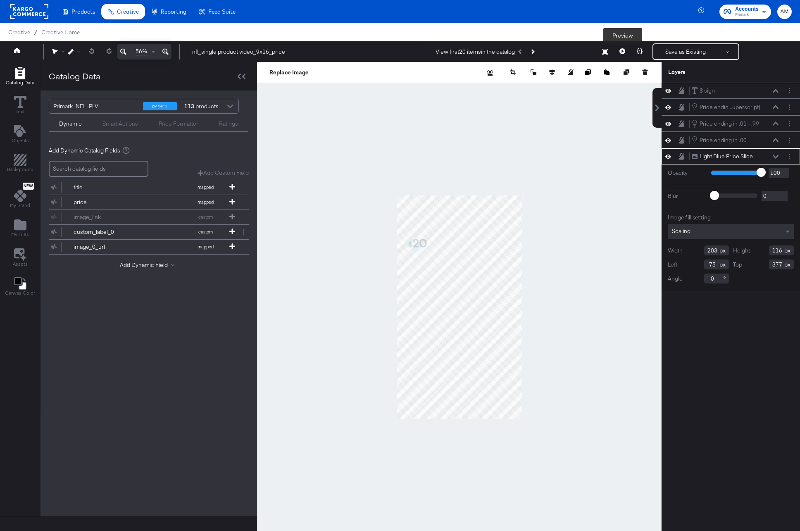
click at [626, 51] on button at bounding box center [622, 51] width 17 height 17
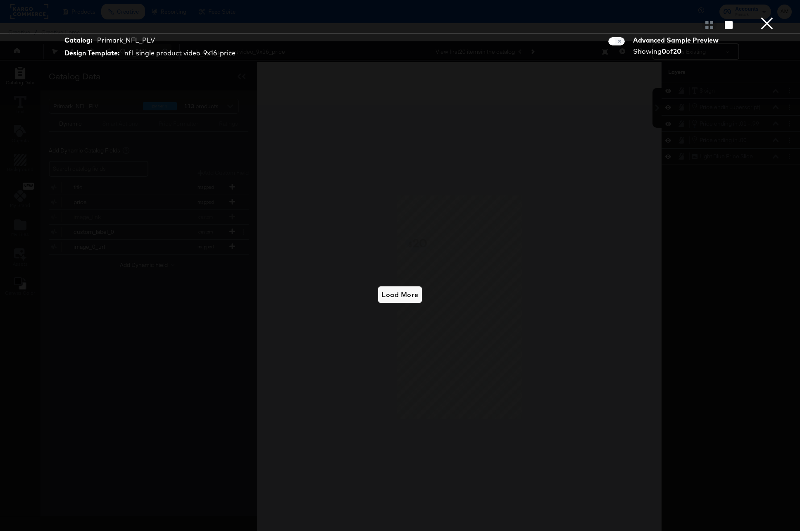
click at [772, 17] on button "×" at bounding box center [767, 8] width 17 height 17
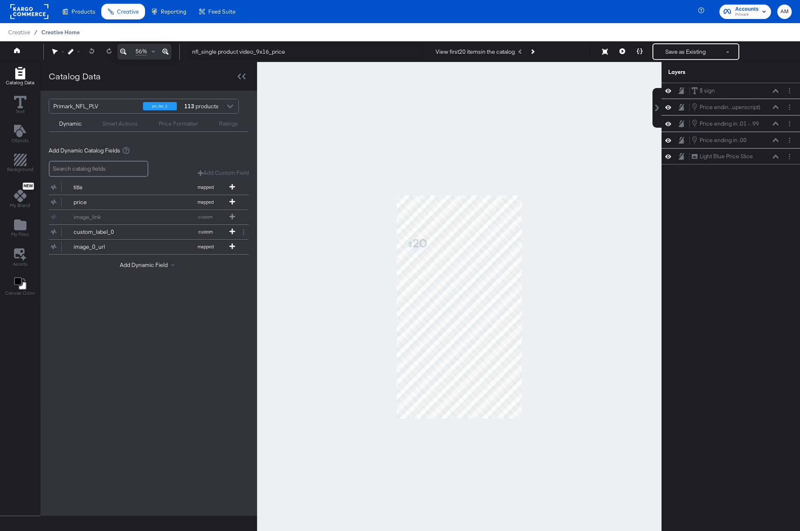
click at [45, 33] on span "Creative Home" at bounding box center [60, 32] width 38 height 7
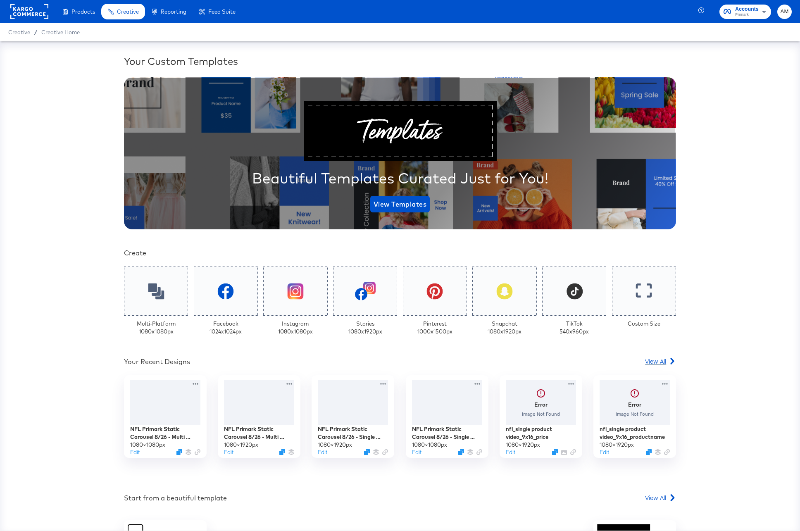
click at [655, 363] on span "View All" at bounding box center [655, 361] width 21 height 8
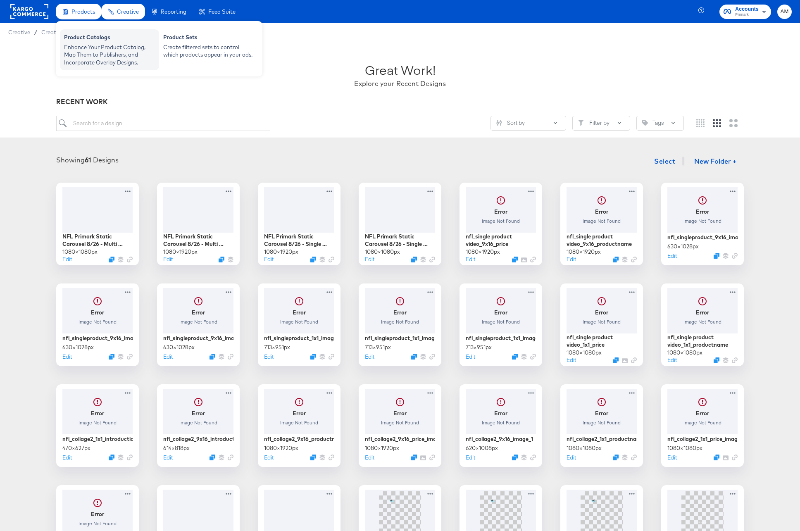
click at [81, 45] on div "Enhance Your Product Catalog, Map Them to Publishers, and Incorporate Overlay D…" at bounding box center [109, 54] width 91 height 23
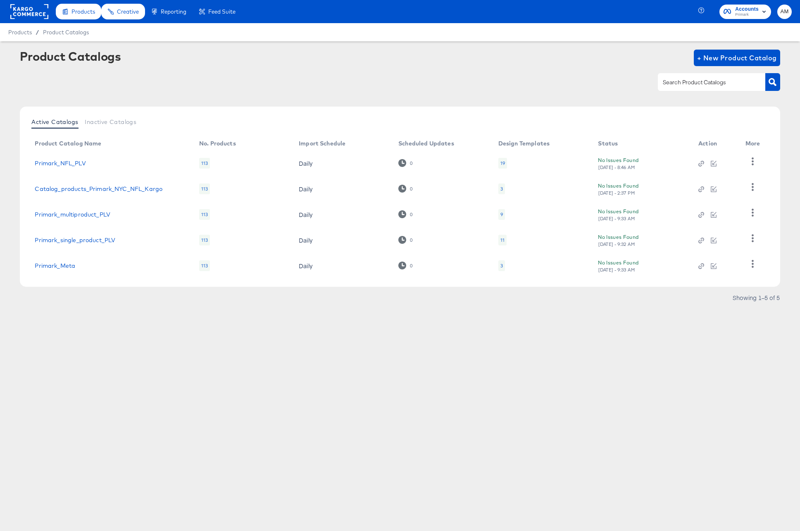
click at [499, 162] on div "19" at bounding box center [503, 163] width 9 height 11
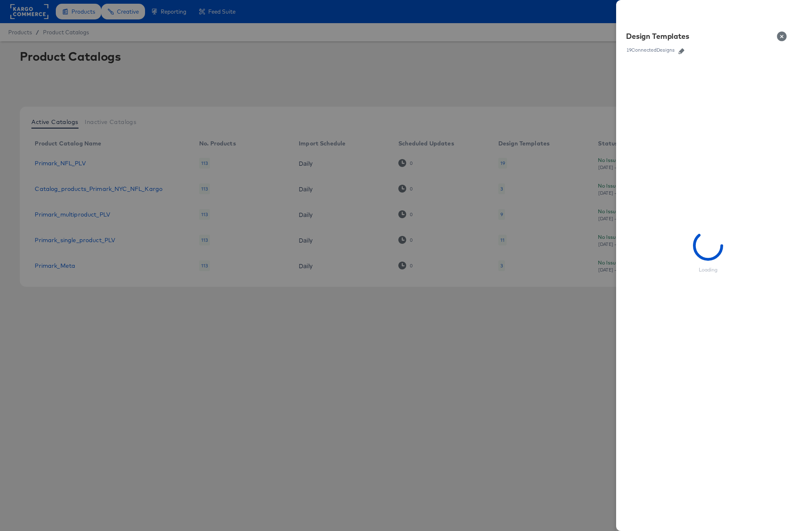
click at [683, 48] on icon "button" at bounding box center [682, 51] width 6 height 6
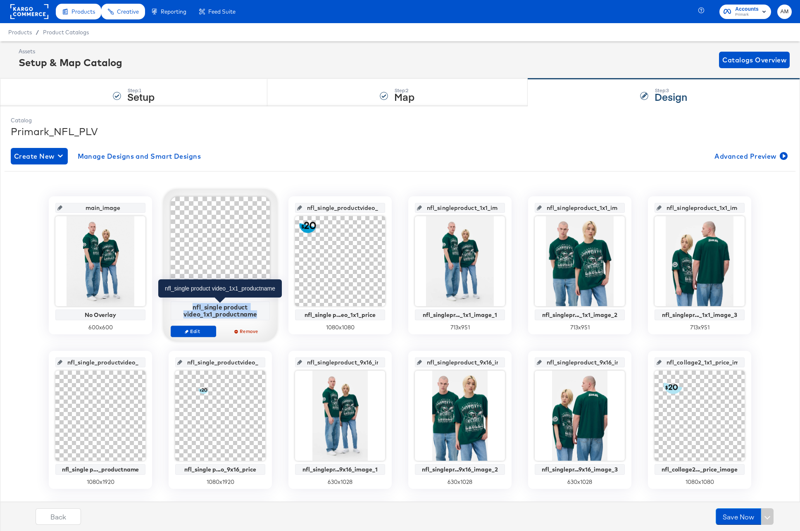
drag, startPoint x: 194, startPoint y: 309, endPoint x: 255, endPoint y: 315, distance: 61.9
click at [255, 315] on div "nfl_single product video_1x1_productname" at bounding box center [220, 310] width 95 height 14
click at [217, 316] on div "nfl_single product video_1x1_productname" at bounding box center [220, 310] width 95 height 14
click at [203, 198] on div at bounding box center [220, 246] width 99 height 99
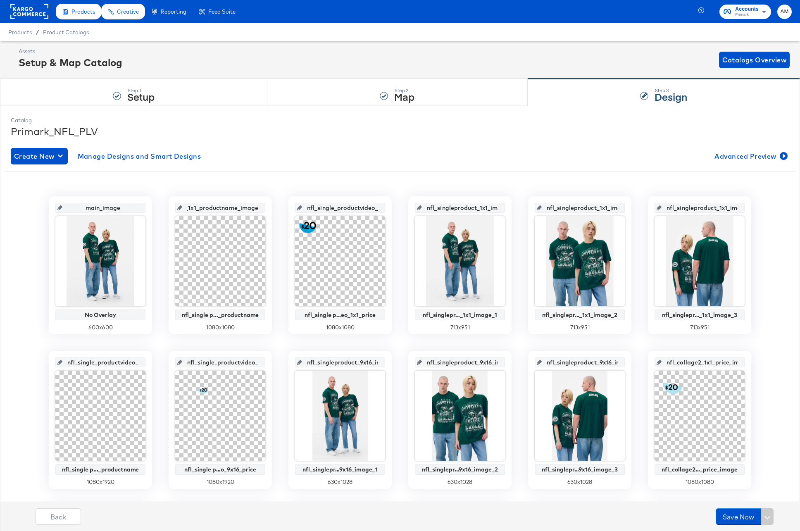
scroll to position [0, 78]
drag, startPoint x: 191, startPoint y: 209, endPoint x: 272, endPoint y: 208, distance: 81.5
click at [272, 208] on div "main_image No Overlay 600 x 600 nfl_single_product_video_1x1_productname_image …" at bounding box center [400, 497] width 791 height 602
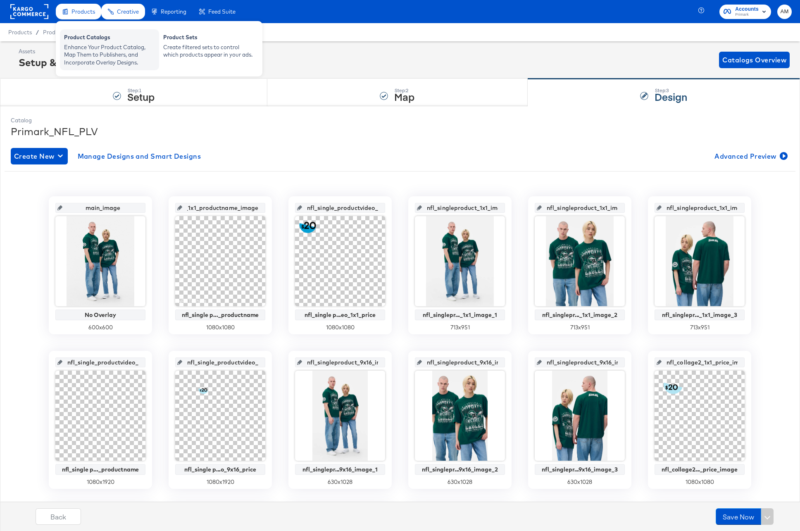
click at [88, 42] on div "Product Catalogs" at bounding box center [109, 38] width 91 height 10
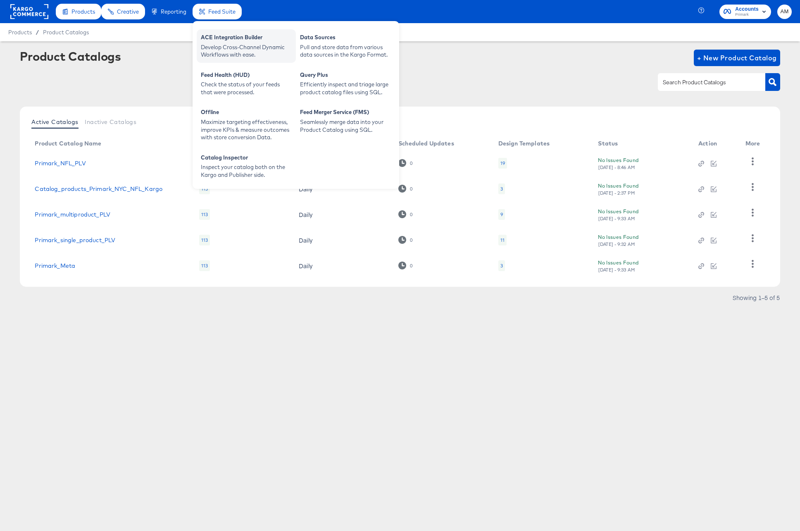
click at [217, 46] on div "Develop Cross-Channel Dynamic Workflows with ease." at bounding box center [246, 50] width 91 height 15
click at [216, 11] on span "Feed Suite" at bounding box center [221, 11] width 27 height 7
click at [232, 42] on div "ACE Integration Builder" at bounding box center [246, 38] width 91 height 10
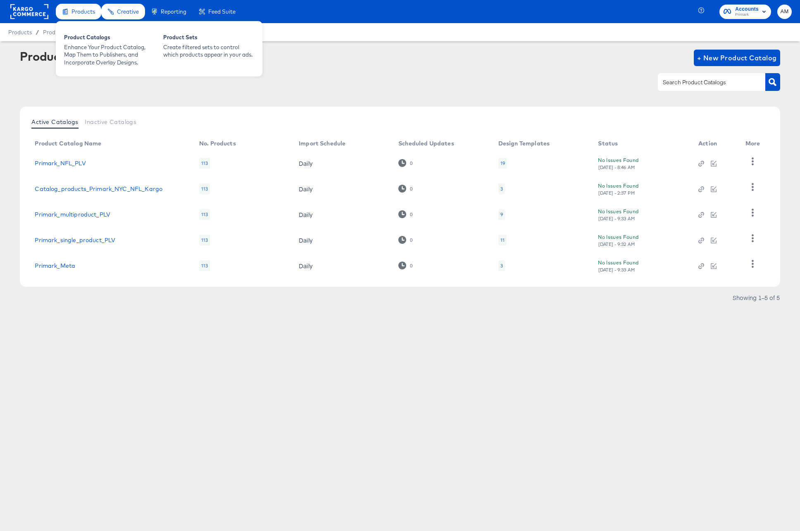
click at [76, 11] on span "Products" at bounding box center [84, 11] width 24 height 7
click at [84, 52] on div "Enhance Your Product Catalog, Map Them to Publishers, and Incorporate Overlay D…" at bounding box center [109, 54] width 91 height 23
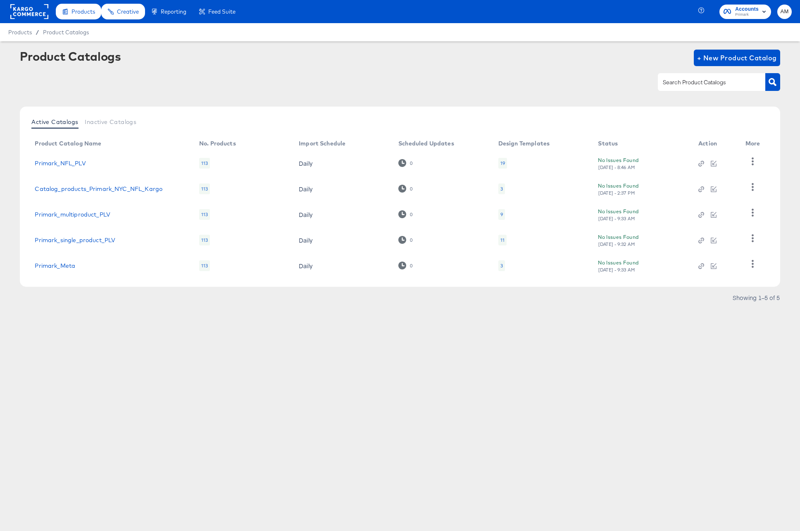
click at [738, 15] on span "Primark" at bounding box center [748, 15] width 24 height 7
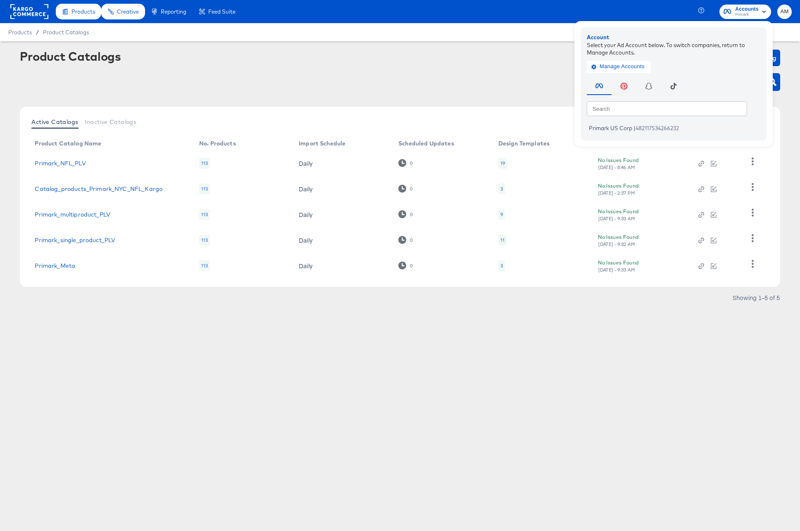
click at [26, 16] on rect at bounding box center [29, 11] width 38 height 15
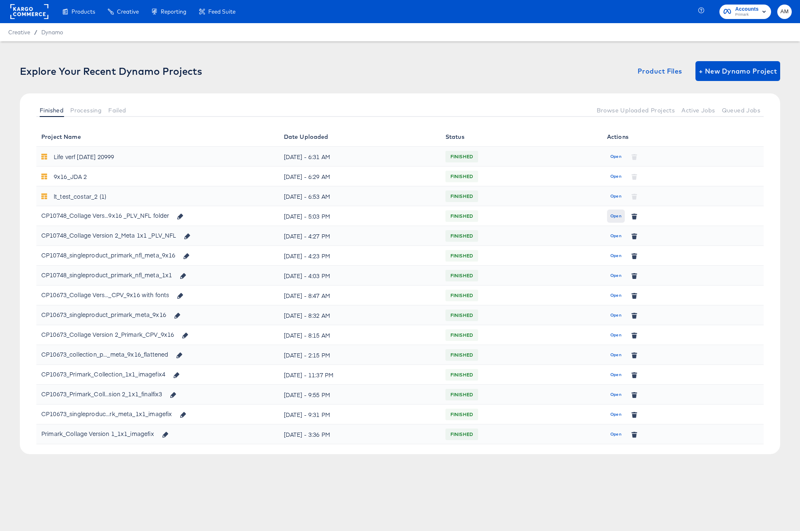
click at [613, 217] on span "Open" at bounding box center [616, 216] width 11 height 7
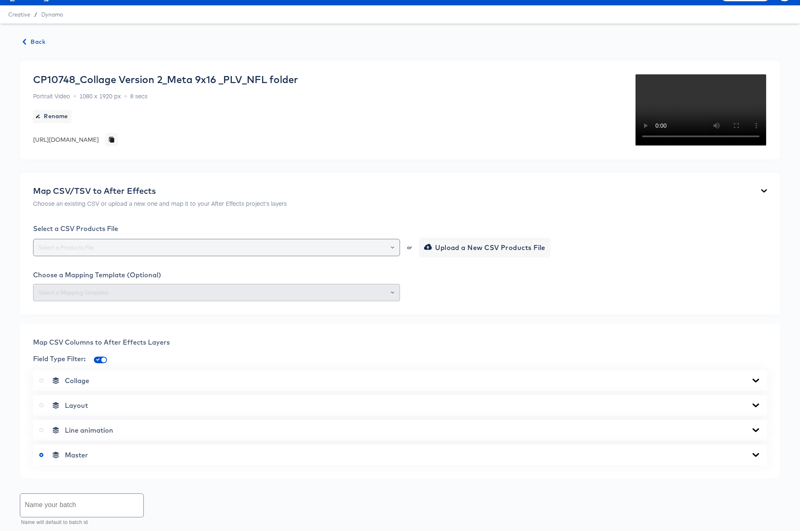
scroll to position [132, 0]
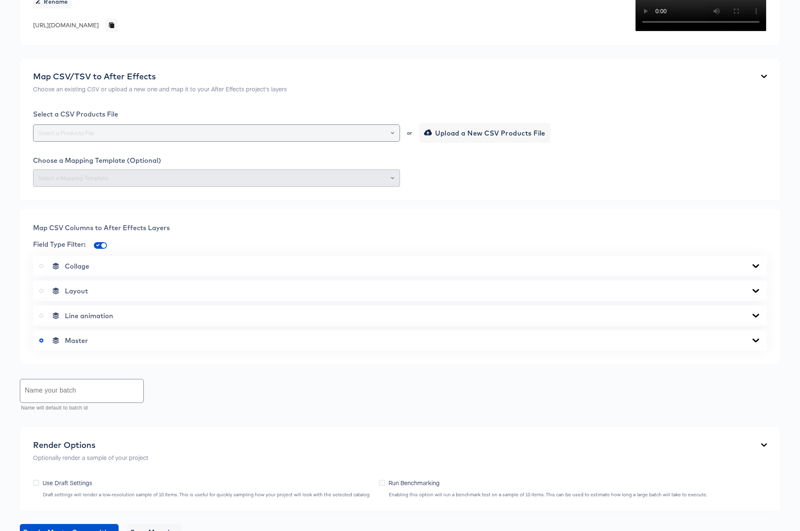
click at [394, 139] on button "Open" at bounding box center [392, 133] width 3 height 12
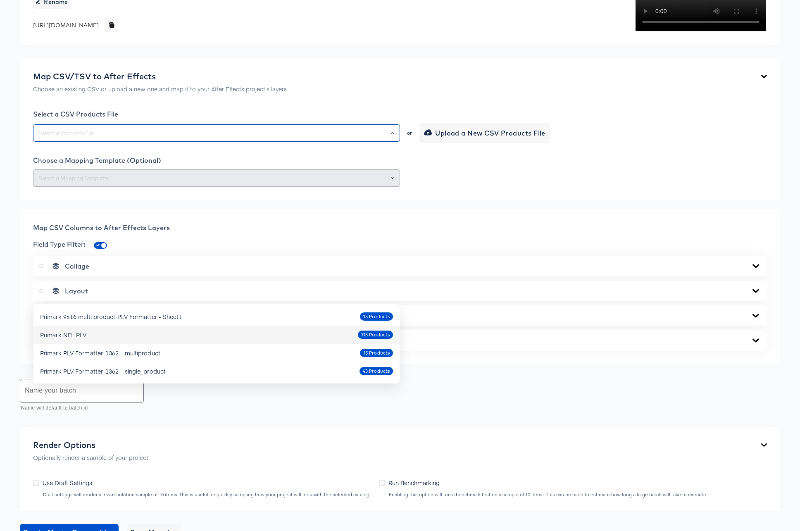
click at [120, 332] on div "Primark NFL PLV 113 Products" at bounding box center [216, 334] width 353 height 13
type input "Primark NFL PLV"
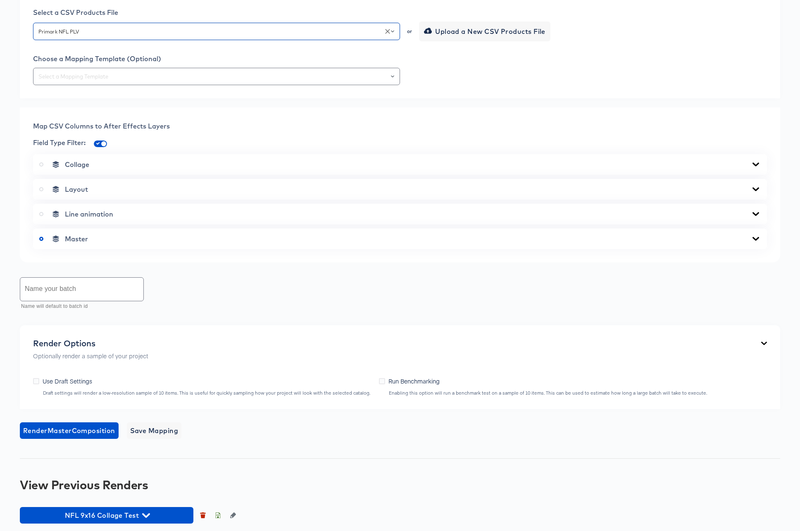
scroll to position [270, 0]
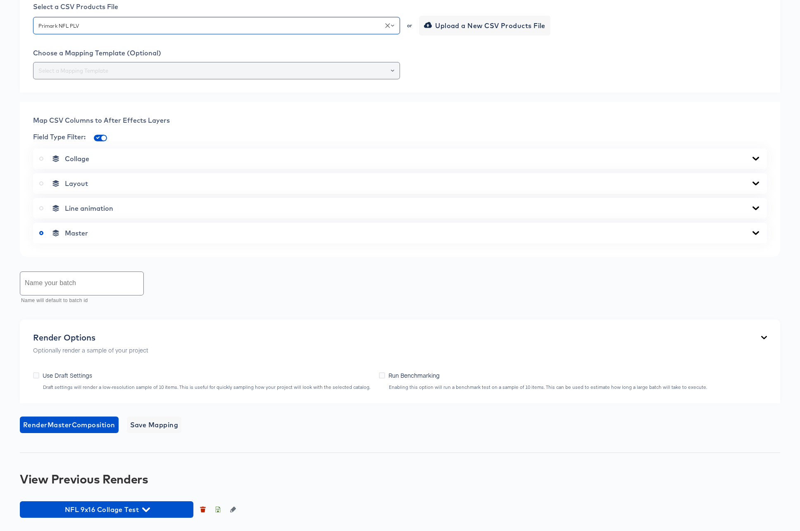
click at [394, 72] on icon "Open" at bounding box center [392, 70] width 3 height 2
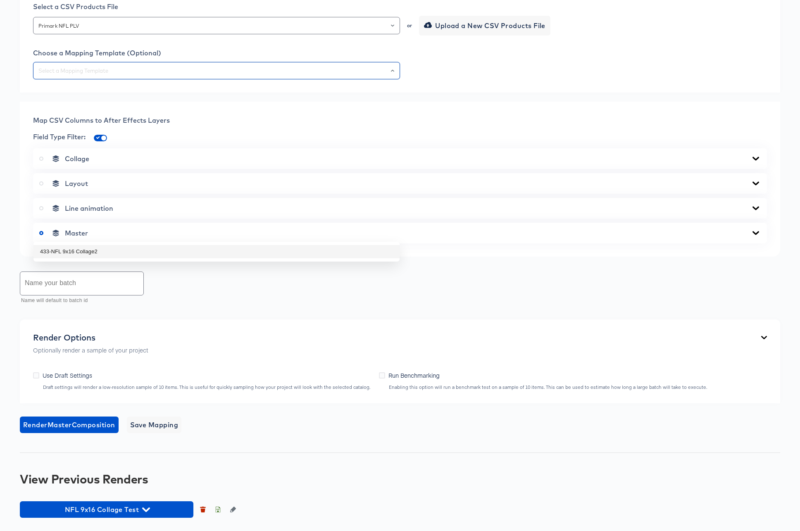
click at [66, 245] on li "433-NFL 9x16 Collage2" at bounding box center [216, 251] width 366 height 13
type input "433-NFL 9x16 Collage2"
click at [753, 237] on icon at bounding box center [756, 233] width 10 height 7
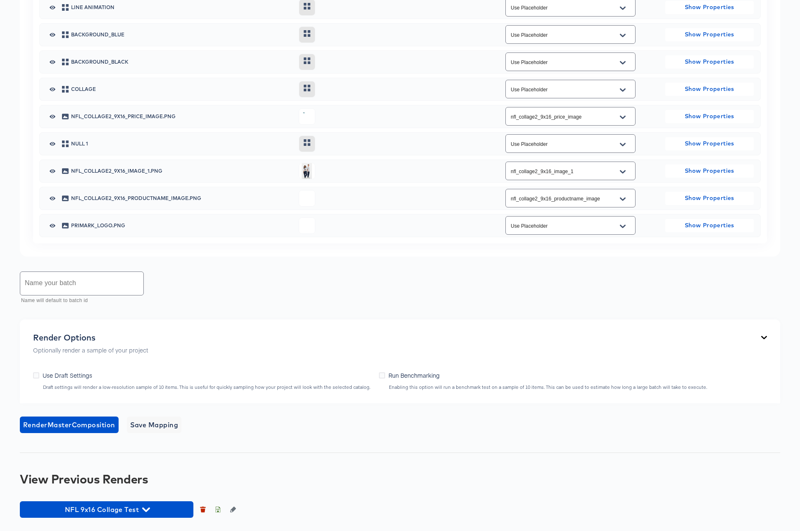
scroll to position [708, 0]
click at [95, 295] on input "text" at bounding box center [81, 283] width 123 height 23
click at [36, 375] on icon at bounding box center [36, 376] width 6 height 6
click at [0, 0] on input "Use Draft Settings" at bounding box center [0, 0] width 0 height 0
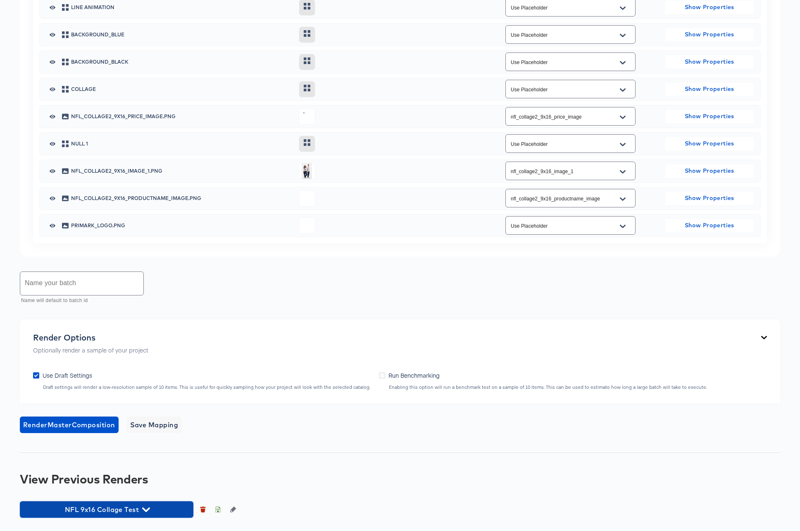
click at [147, 510] on icon "button" at bounding box center [146, 510] width 8 height 8
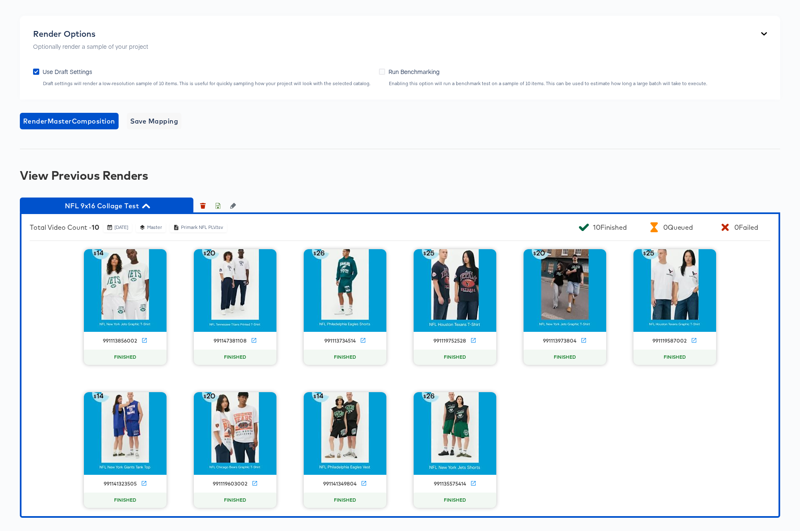
scroll to position [1043, 0]
click at [150, 210] on icon "button" at bounding box center [146, 206] width 8 height 8
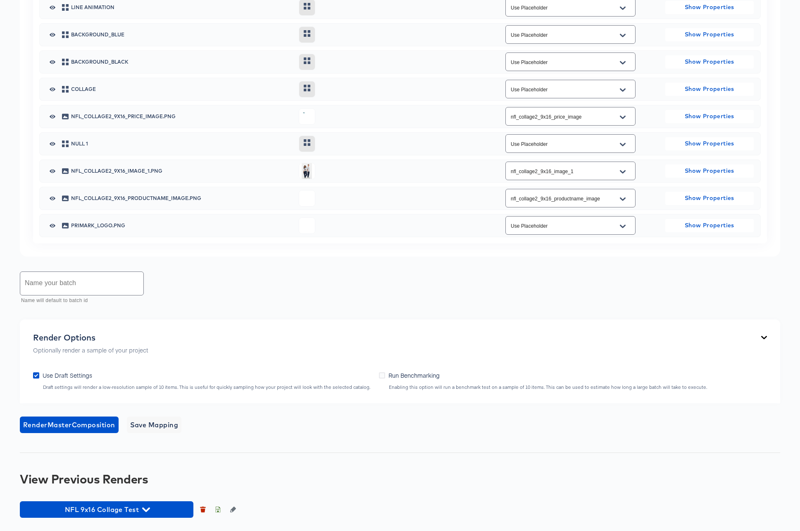
scroll to position [760, 0]
click at [37, 375] on icon at bounding box center [36, 376] width 6 height 6
click at [0, 0] on input "Use Draft Settings" at bounding box center [0, 0] width 0 height 0
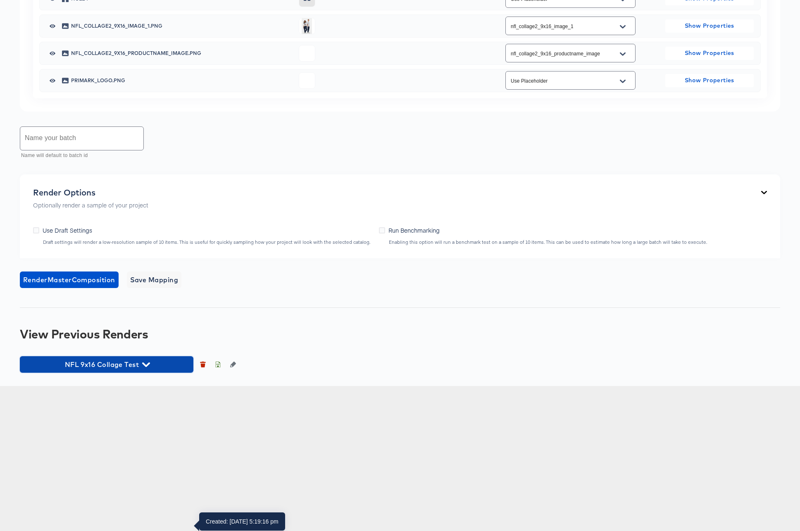
click at [142, 370] on span "NFL 9x16 Collage Test" at bounding box center [106, 365] width 165 height 12
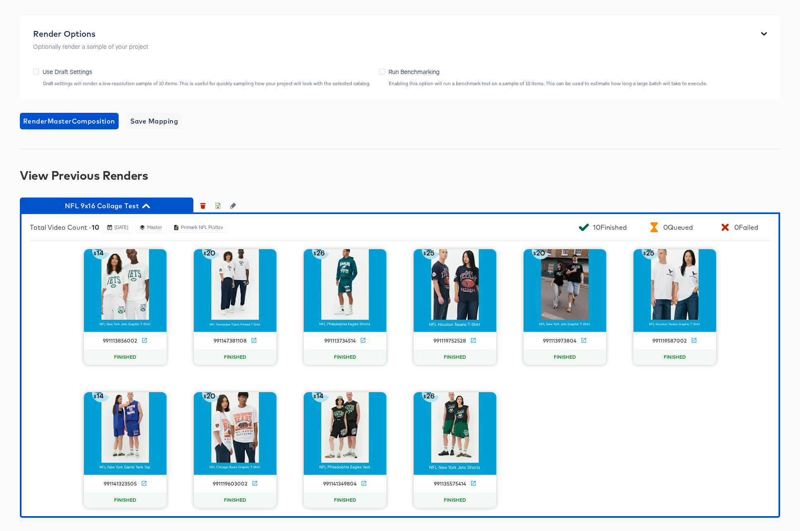
scroll to position [1035, 0]
click at [218, 209] on icon "button" at bounding box center [218, 207] width 3 height 4
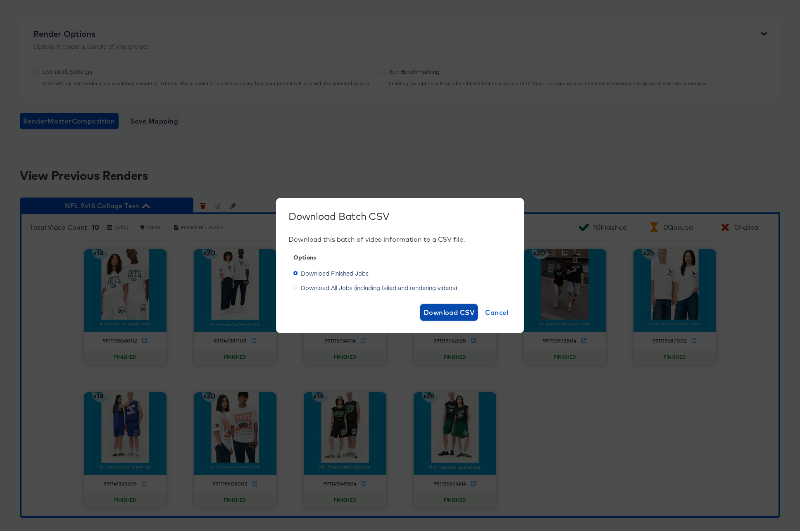
click at [435, 313] on span "Download CSV" at bounding box center [449, 313] width 51 height 12
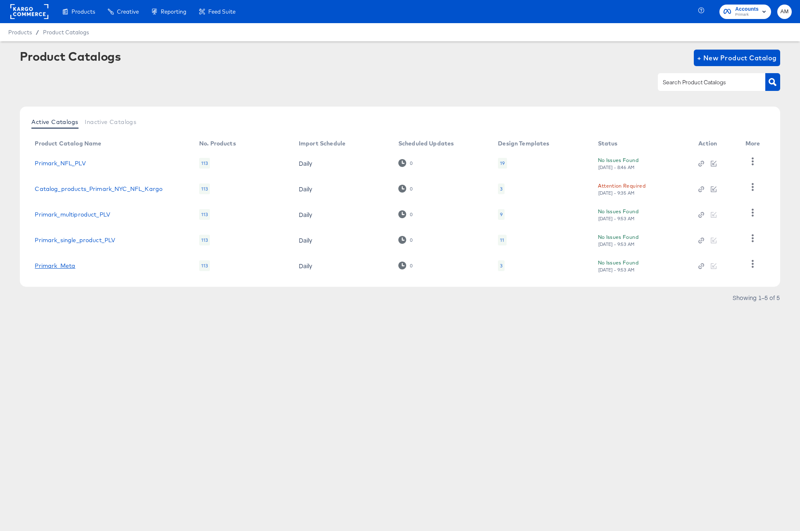
click at [56, 267] on link "Primark_Meta" at bounding box center [55, 266] width 41 height 7
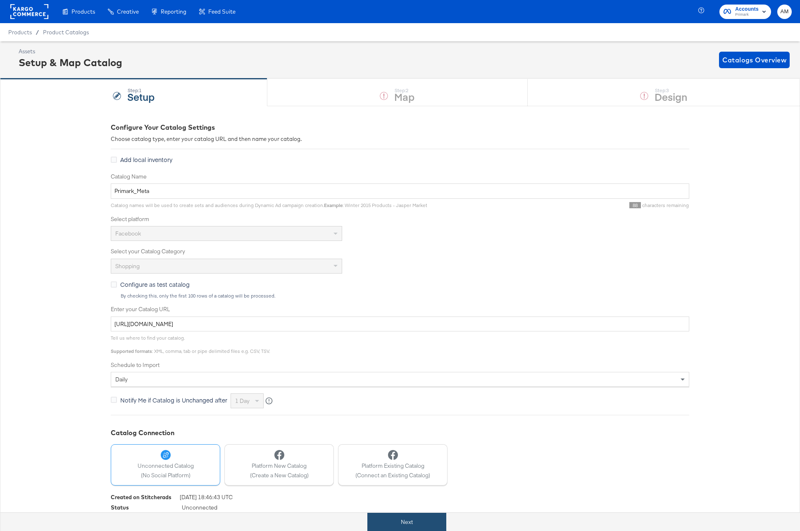
click at [405, 521] on button "Next" at bounding box center [407, 522] width 79 height 19
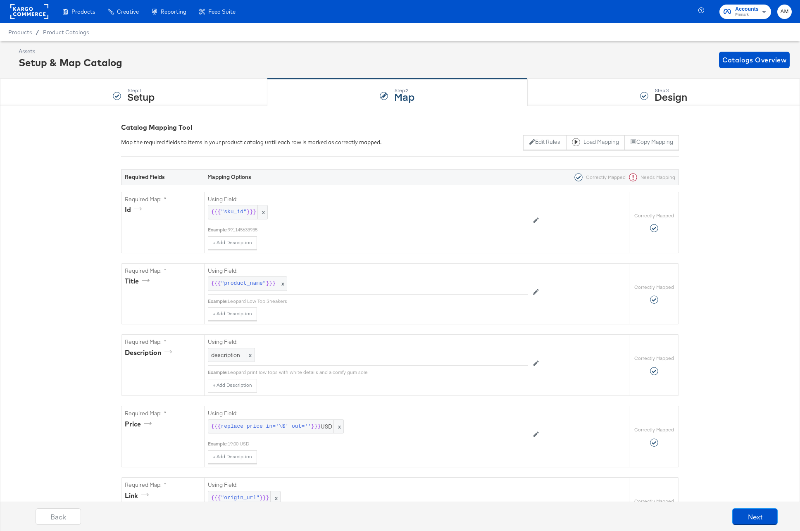
click at [0, 0] on div "Enhance Your Product Catalog, Map Them to Publishers, and Incorporate Overlay D…" at bounding box center [0, 0] width 0 height 0
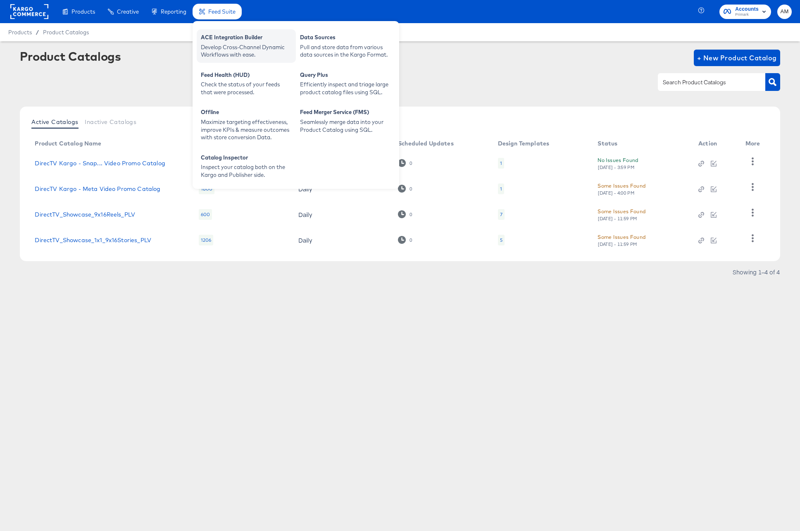
click at [221, 47] on div "Develop Cross-Channel Dynamic Workflows with ease." at bounding box center [246, 50] width 91 height 15
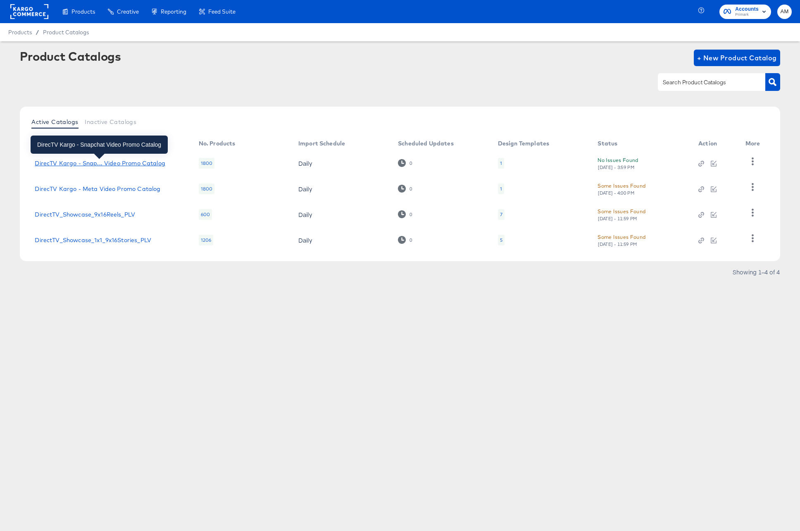
click at [151, 162] on div "DirecTV Kargo - Snap... Video Promo Catalog" at bounding box center [100, 163] width 130 height 7
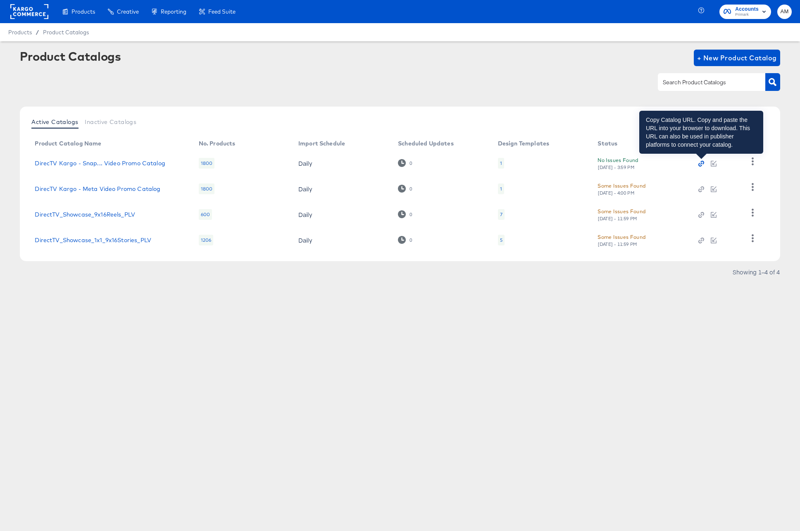
click at [701, 164] on icon "button" at bounding box center [702, 164] width 2 height 2
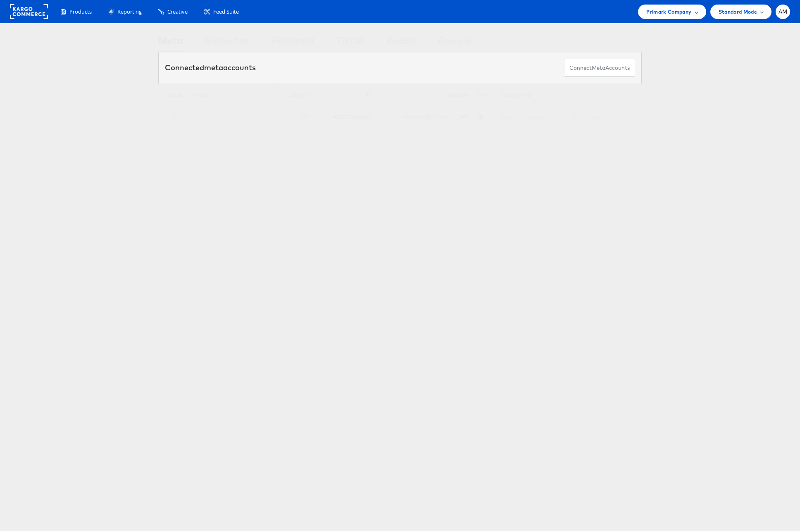
click at [654, 10] on span "Primark Company" at bounding box center [669, 11] width 45 height 9
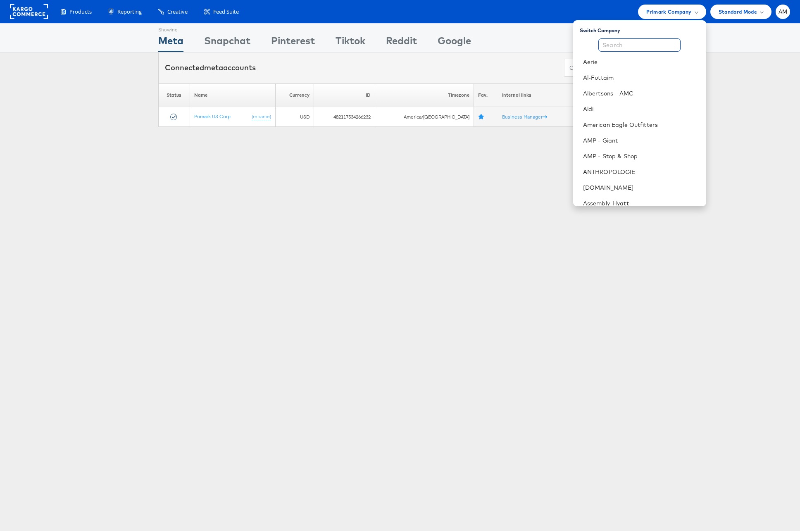
click at [627, 46] on input "text" at bounding box center [640, 44] width 82 height 13
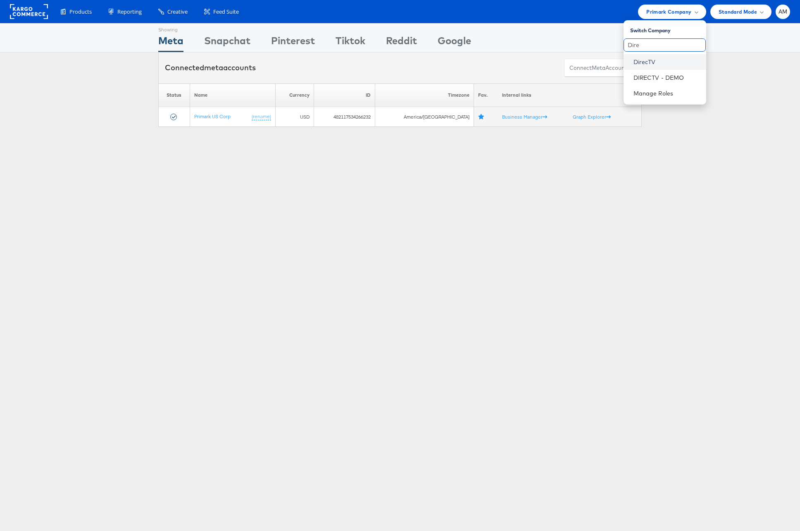
type input "Dire"
click at [638, 62] on link "DirecTV" at bounding box center [667, 62] width 66 height 8
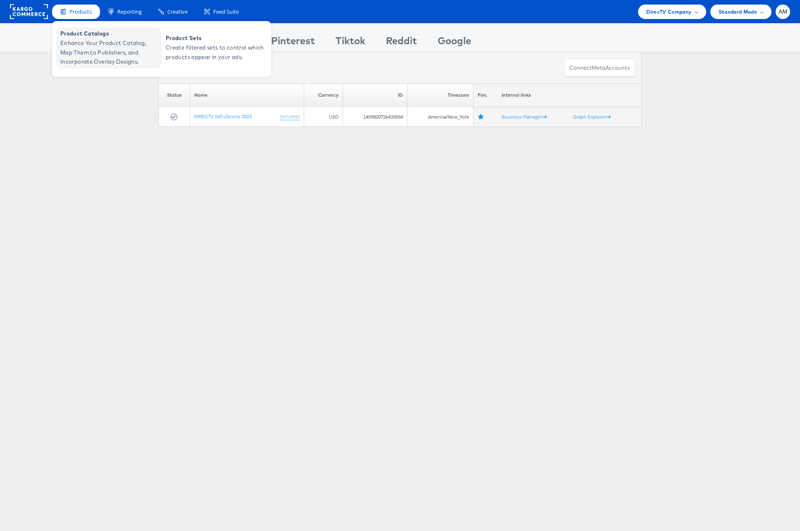
click at [81, 46] on span "Enhance Your Product Catalog, Map Them to Publishers, and Incorporate Overlay D…" at bounding box center [109, 52] width 99 height 28
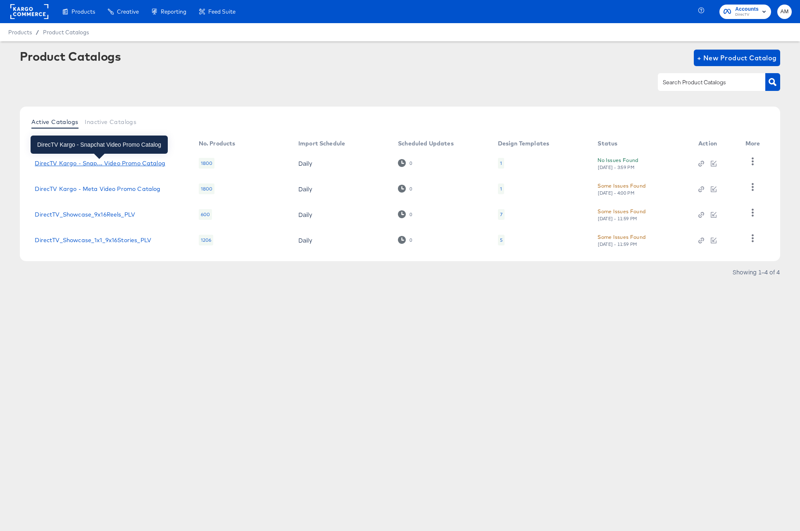
click at [112, 162] on div "DirecTV Kargo - Snap... Video Promo Catalog" at bounding box center [100, 163] width 130 height 7
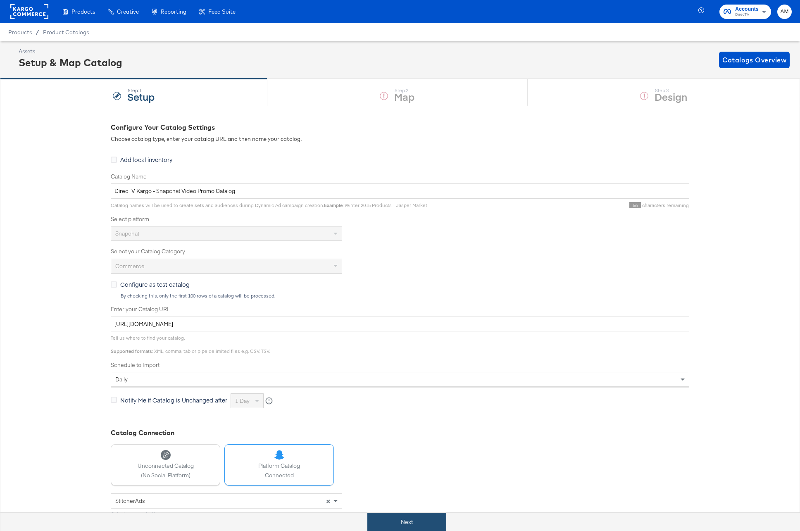
click at [398, 523] on button "Next" at bounding box center [407, 522] width 79 height 19
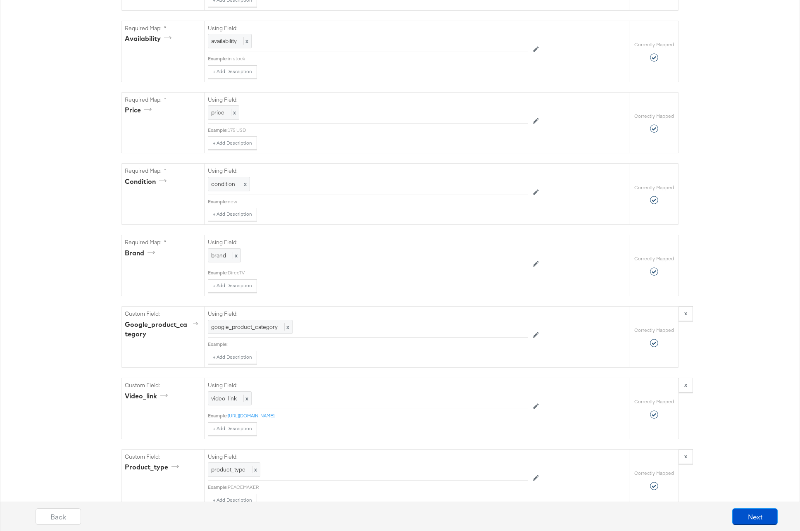
scroll to position [532, 0]
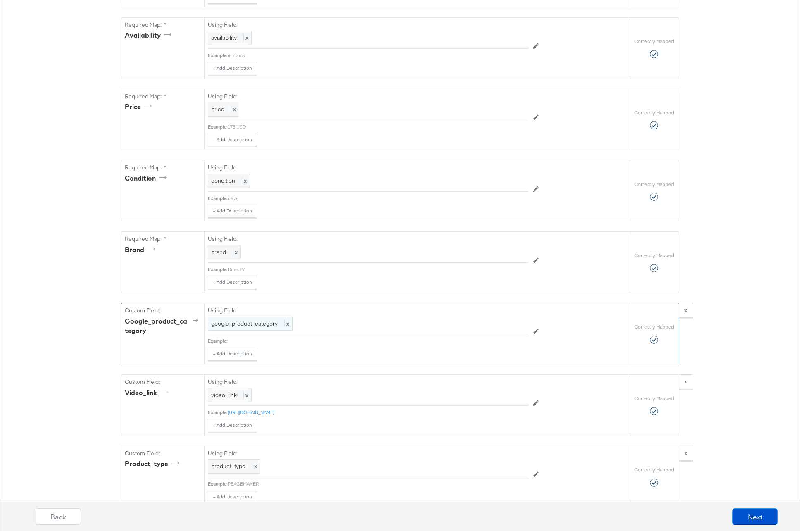
click at [251, 329] on div "google_product_category x" at bounding box center [250, 324] width 85 height 14
click at [266, 327] on span "google_product_category" at bounding box center [246, 323] width 67 height 7
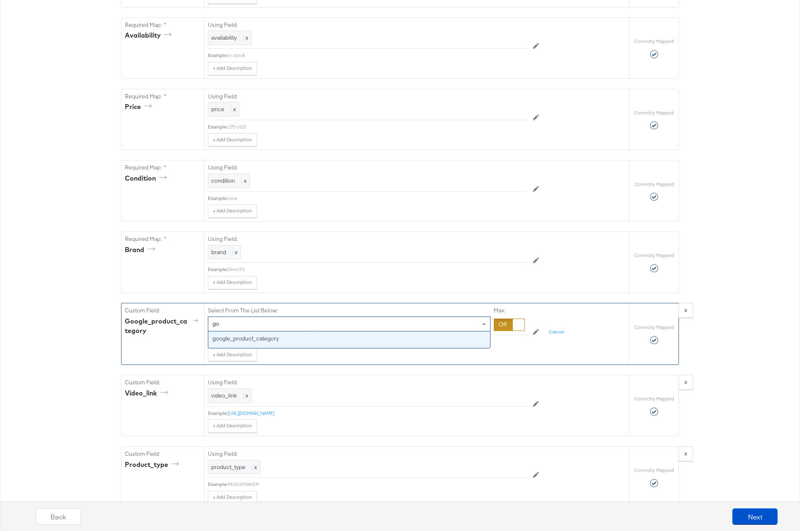
scroll to position [0, 0]
type input "google"
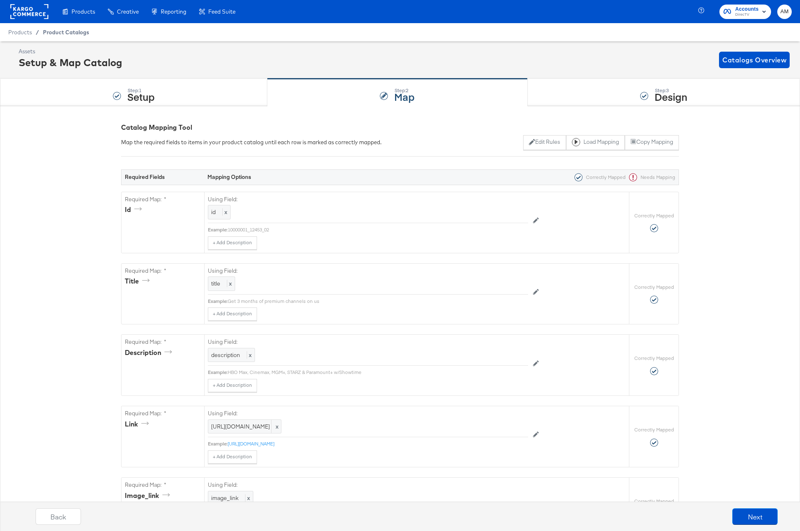
click at [48, 32] on span "Product Catalogs" at bounding box center [66, 32] width 46 height 7
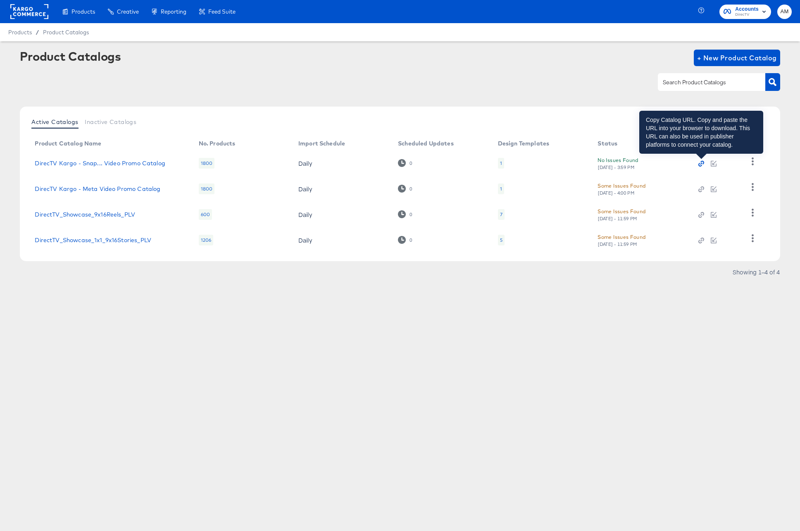
click at [700, 163] on icon "button" at bounding box center [702, 164] width 6 height 6
